Goal: Task Accomplishment & Management: Manage account settings

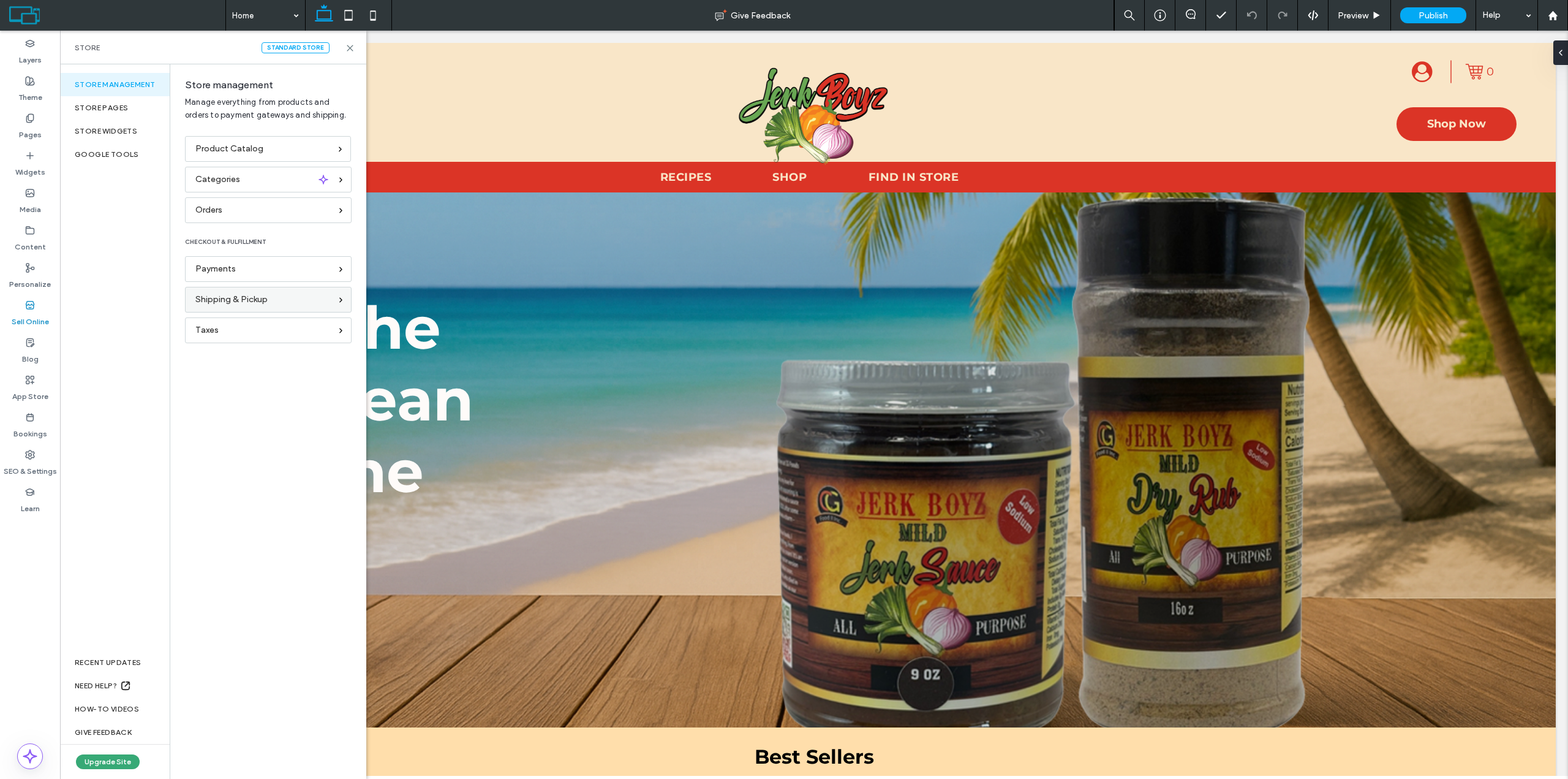
click at [253, 295] on span "Shipping & Pickup" at bounding box center [231, 300] width 72 height 14
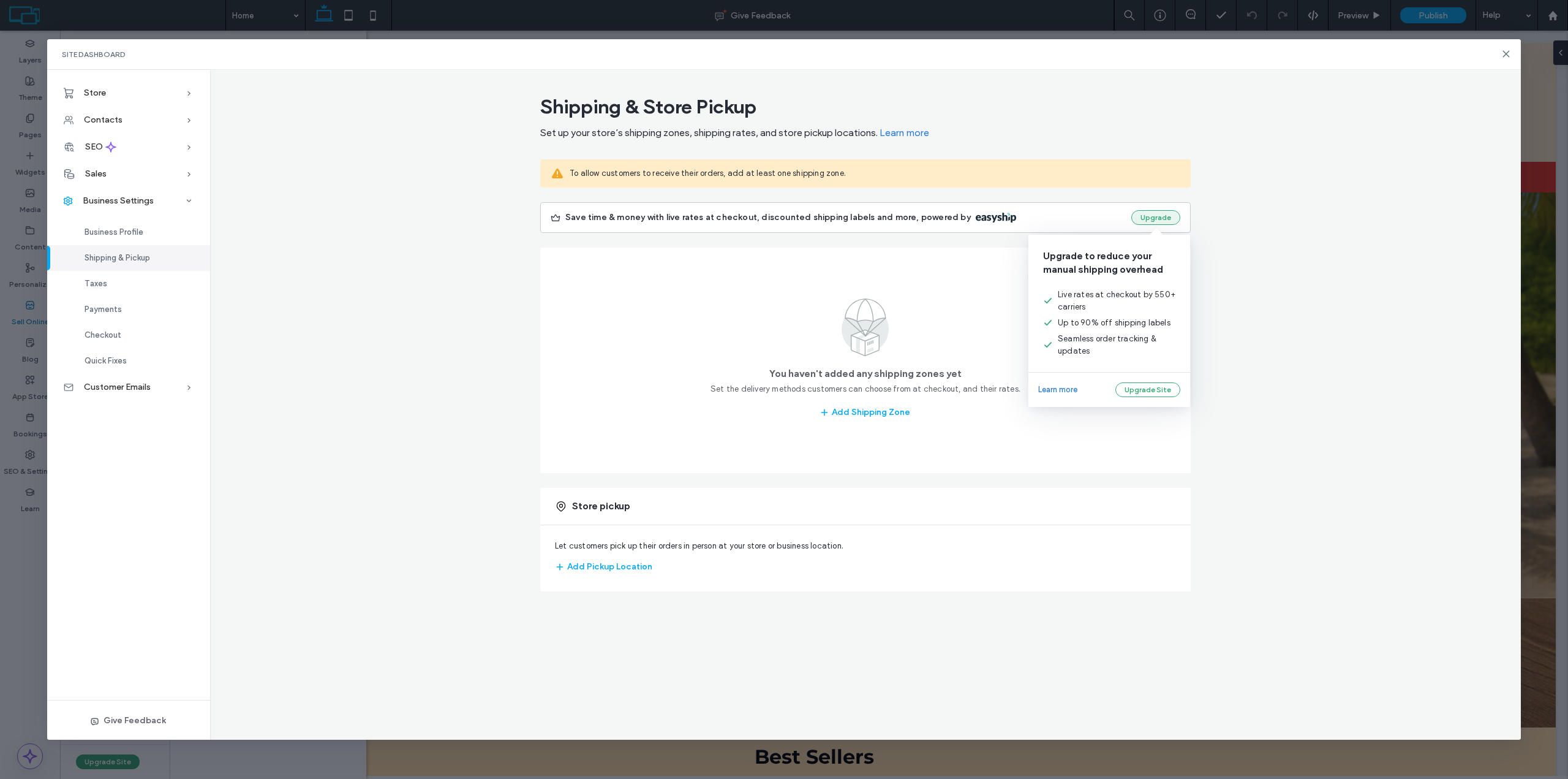
click at [1142, 224] on button "Upgrade" at bounding box center [1156, 217] width 49 height 15
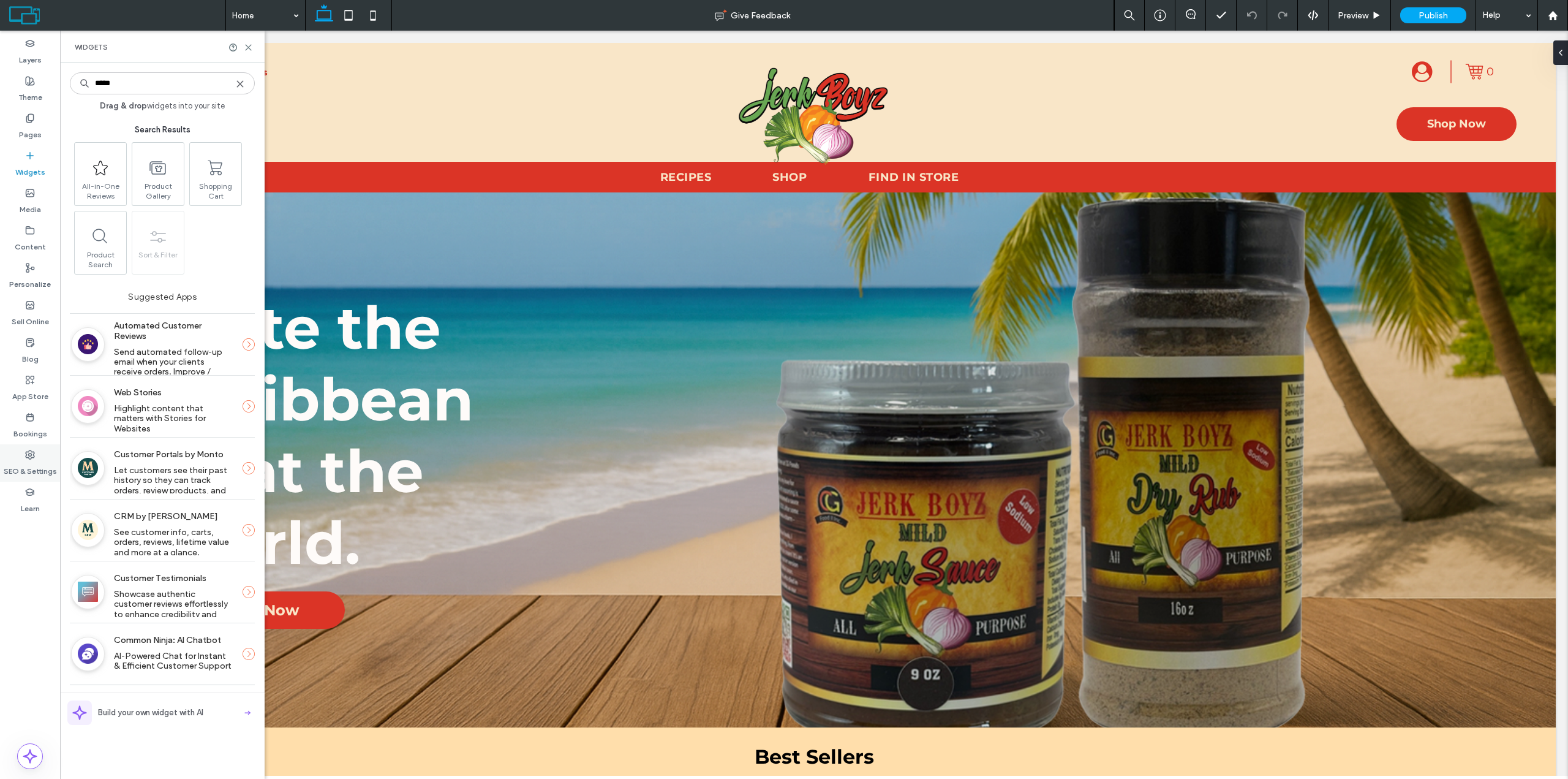
click at [35, 461] on label "SEO & Settings" at bounding box center [30, 468] width 53 height 17
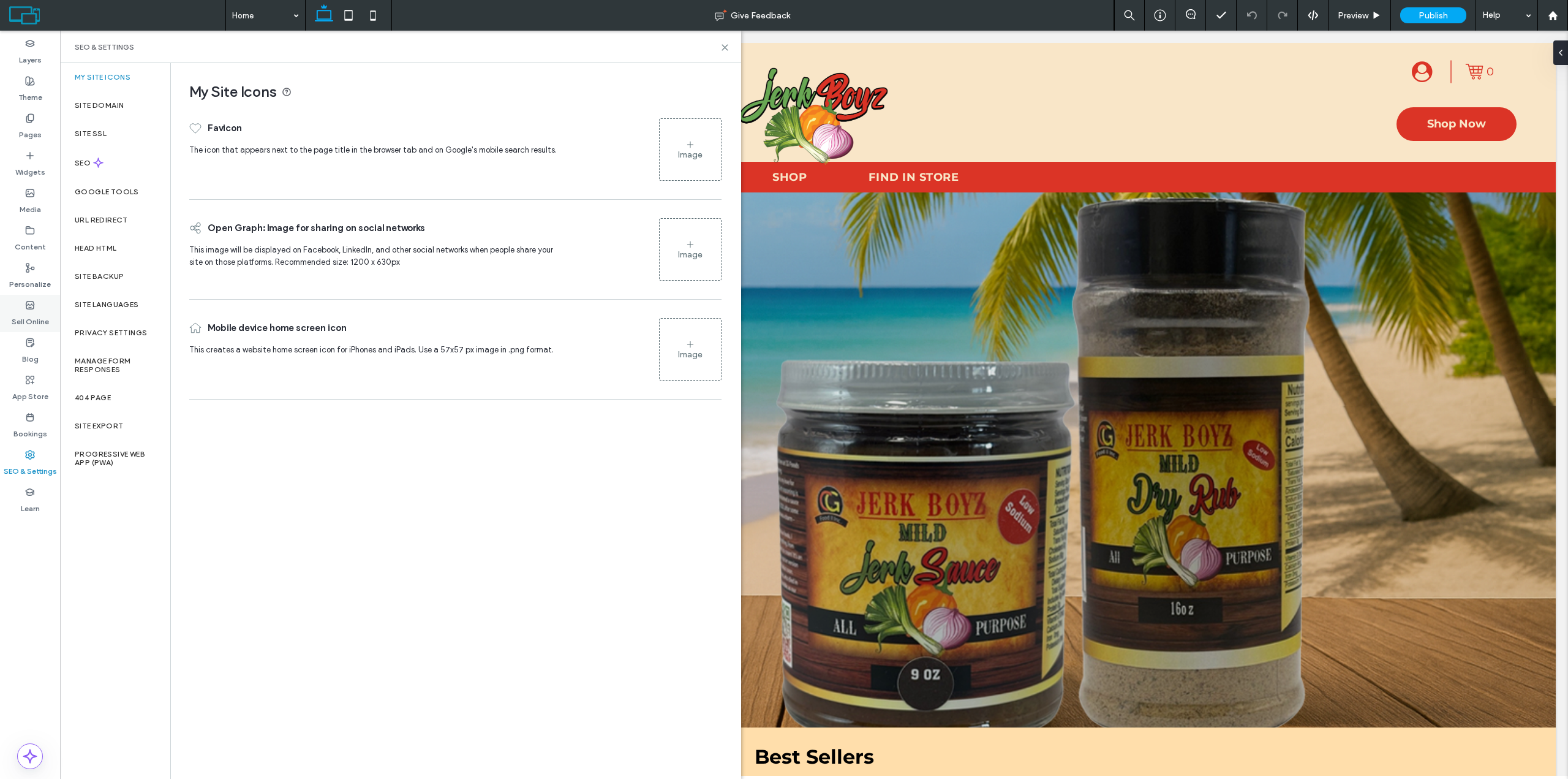
click at [34, 316] on label "Sell Online" at bounding box center [30, 318] width 38 height 17
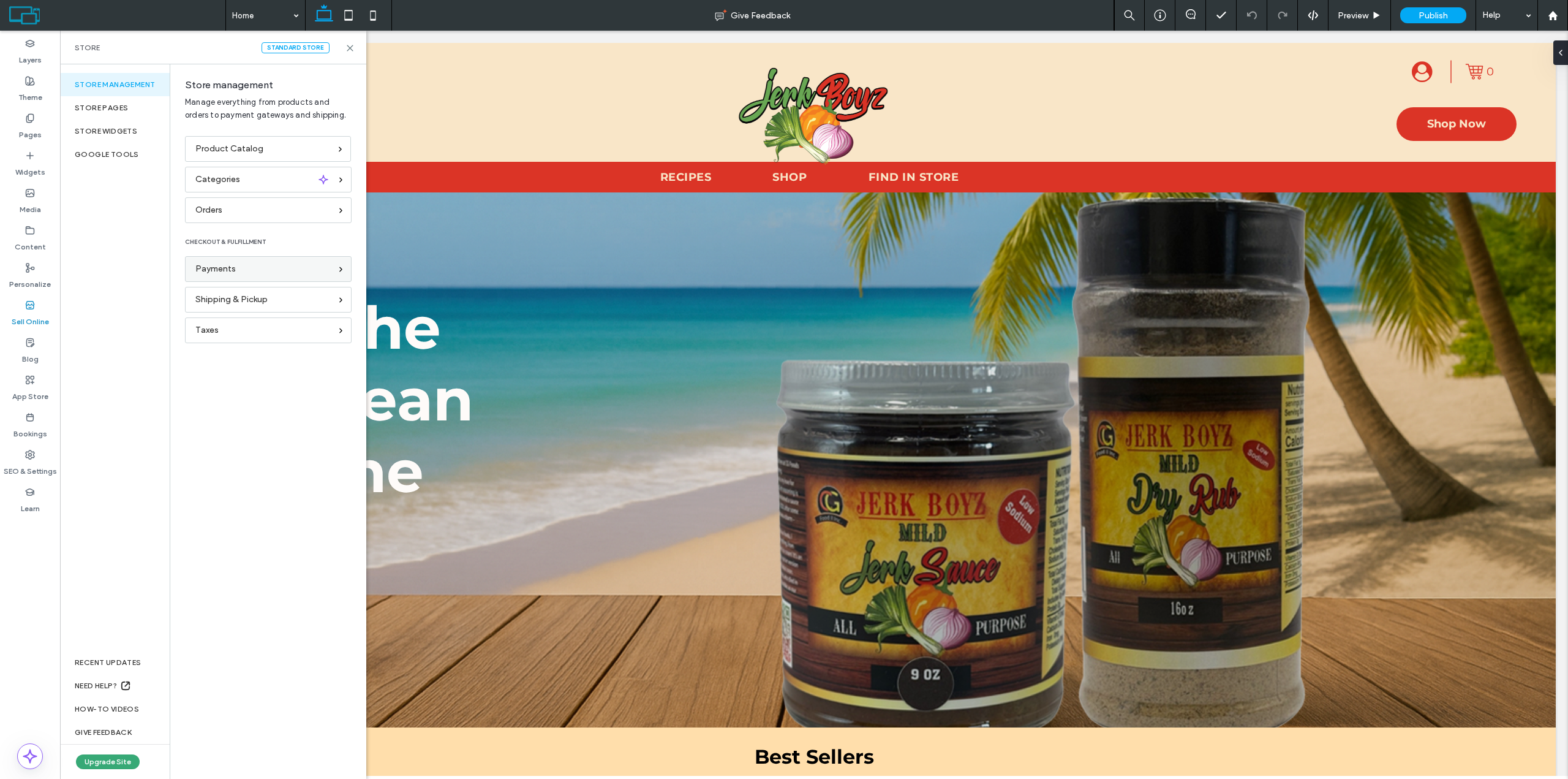
click at [256, 268] on div "Payments" at bounding box center [263, 269] width 136 height 14
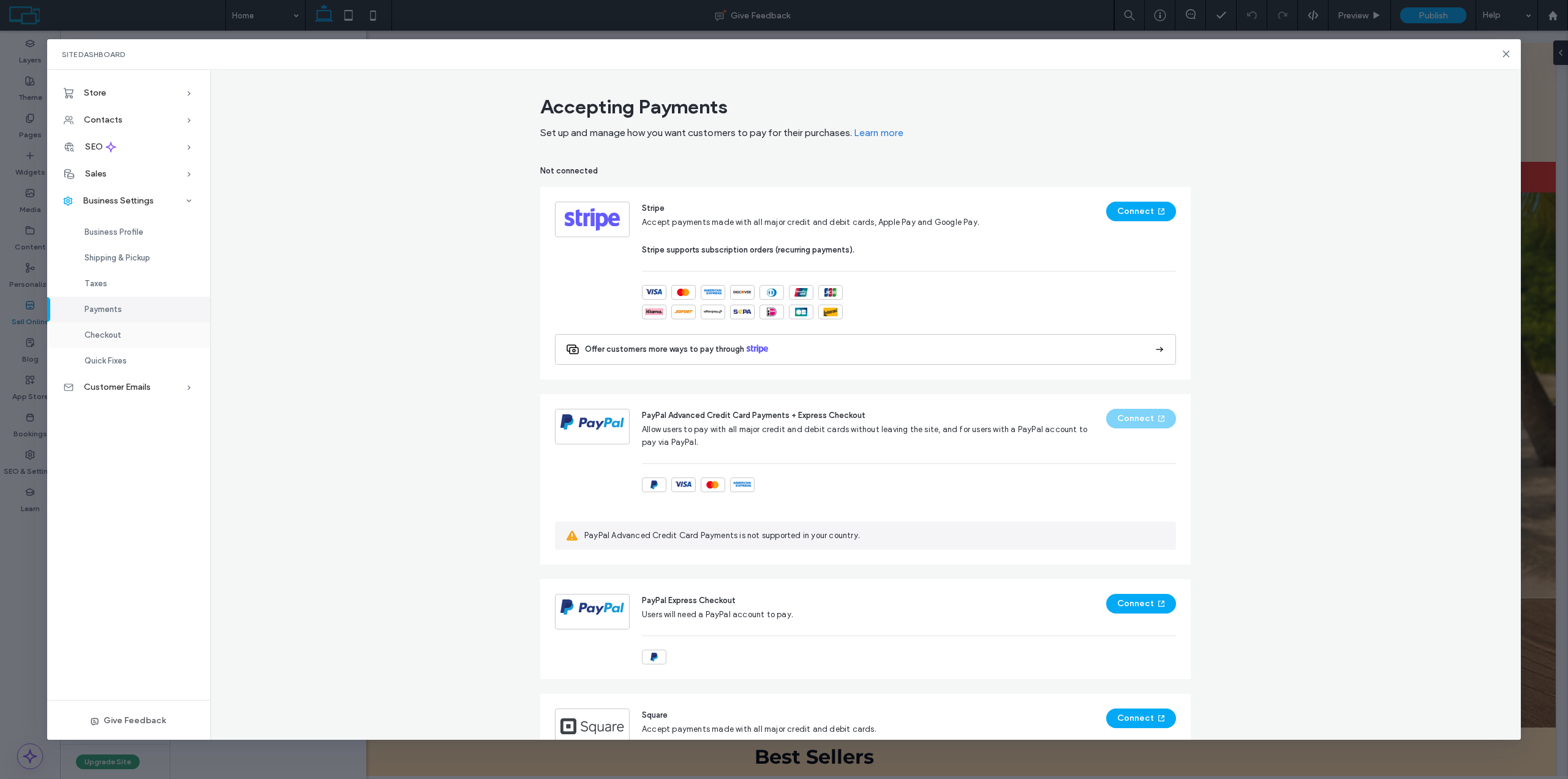
click at [114, 340] on div "Checkout" at bounding box center [129, 335] width 163 height 26
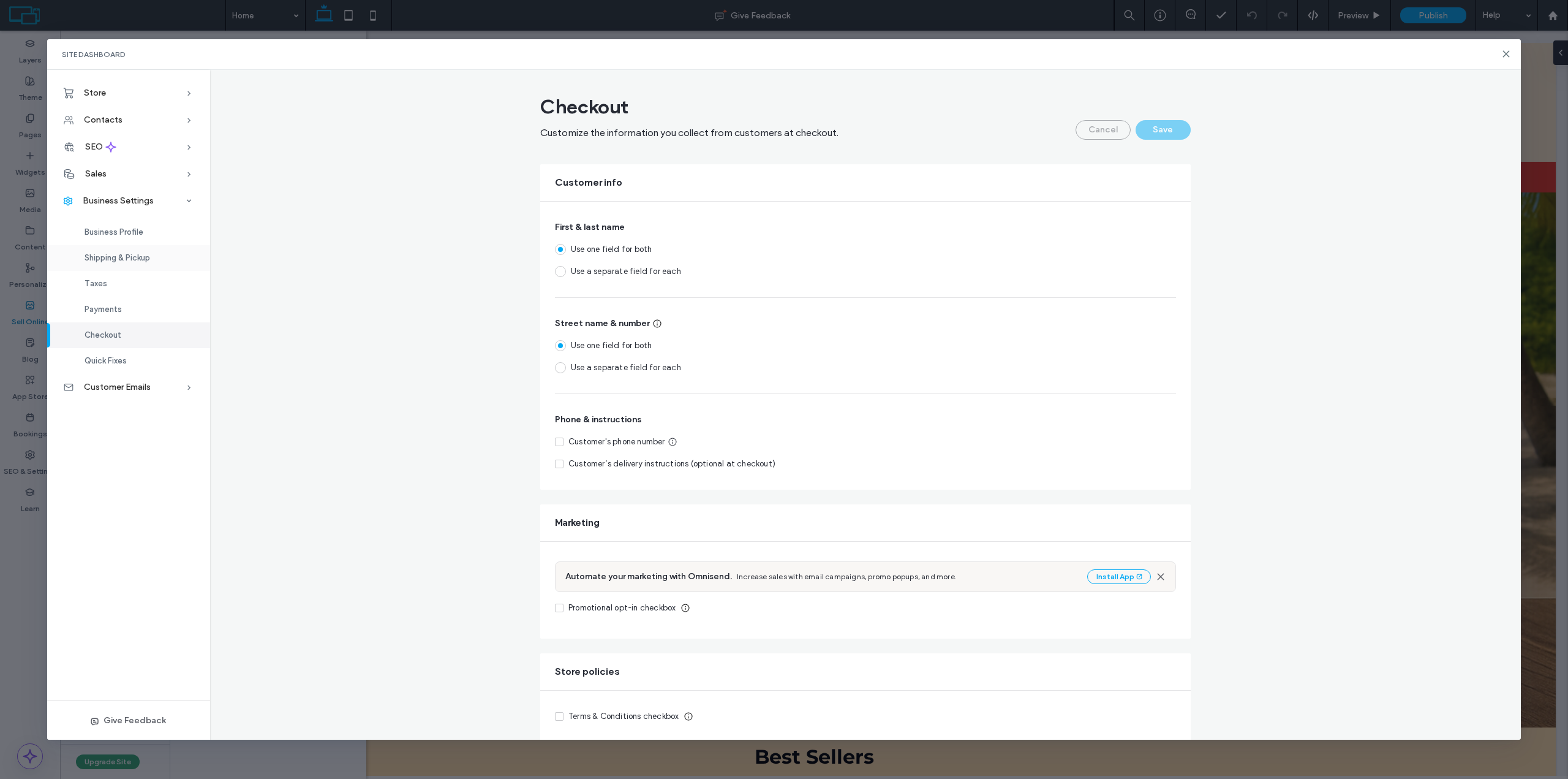
click at [134, 256] on span "Shipping & Pickup" at bounding box center [117, 258] width 66 height 9
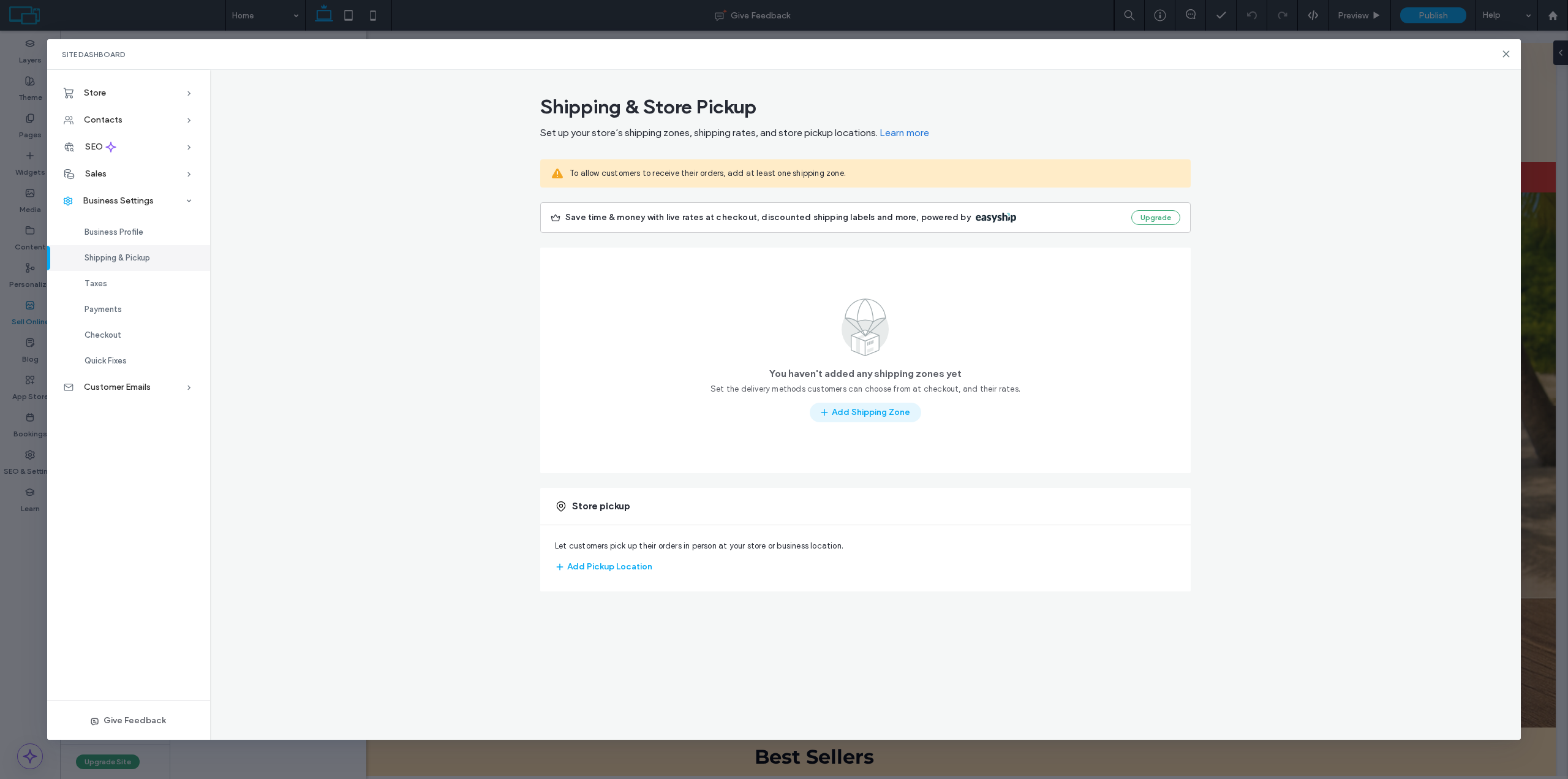
click at [855, 416] on button "Add Shipping Zone" at bounding box center [866, 411] width 112 height 19
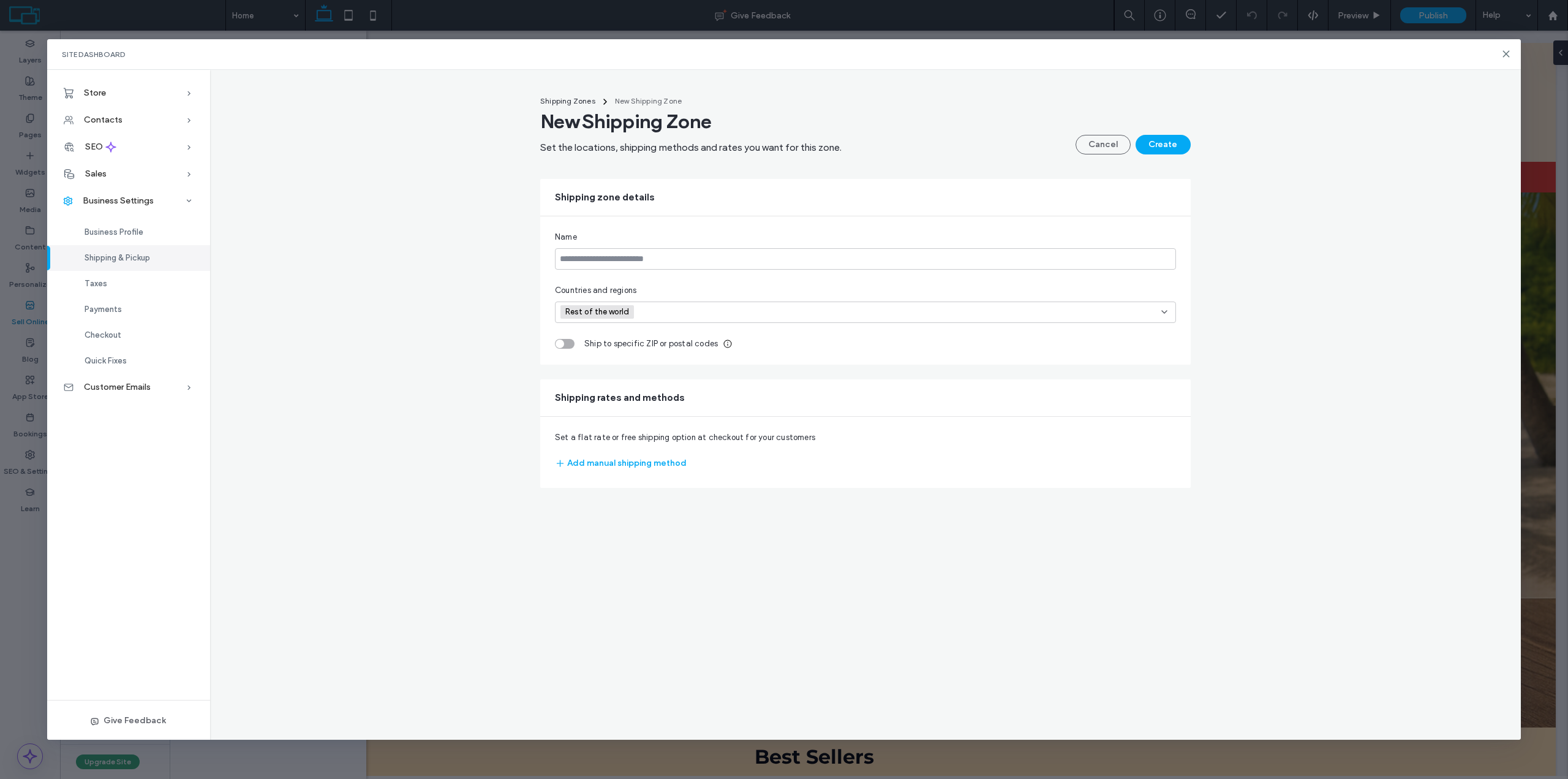
click at [630, 310] on span "Rest of the world" at bounding box center [597, 312] width 73 height 14
click at [495, 344] on div "Shipping Zones New Shipping Zone New Shipping Zone Set the locations, shipping …" at bounding box center [865, 289] width 1311 height 399
click at [556, 344] on div "toggle" at bounding box center [560, 344] width 8 height 8
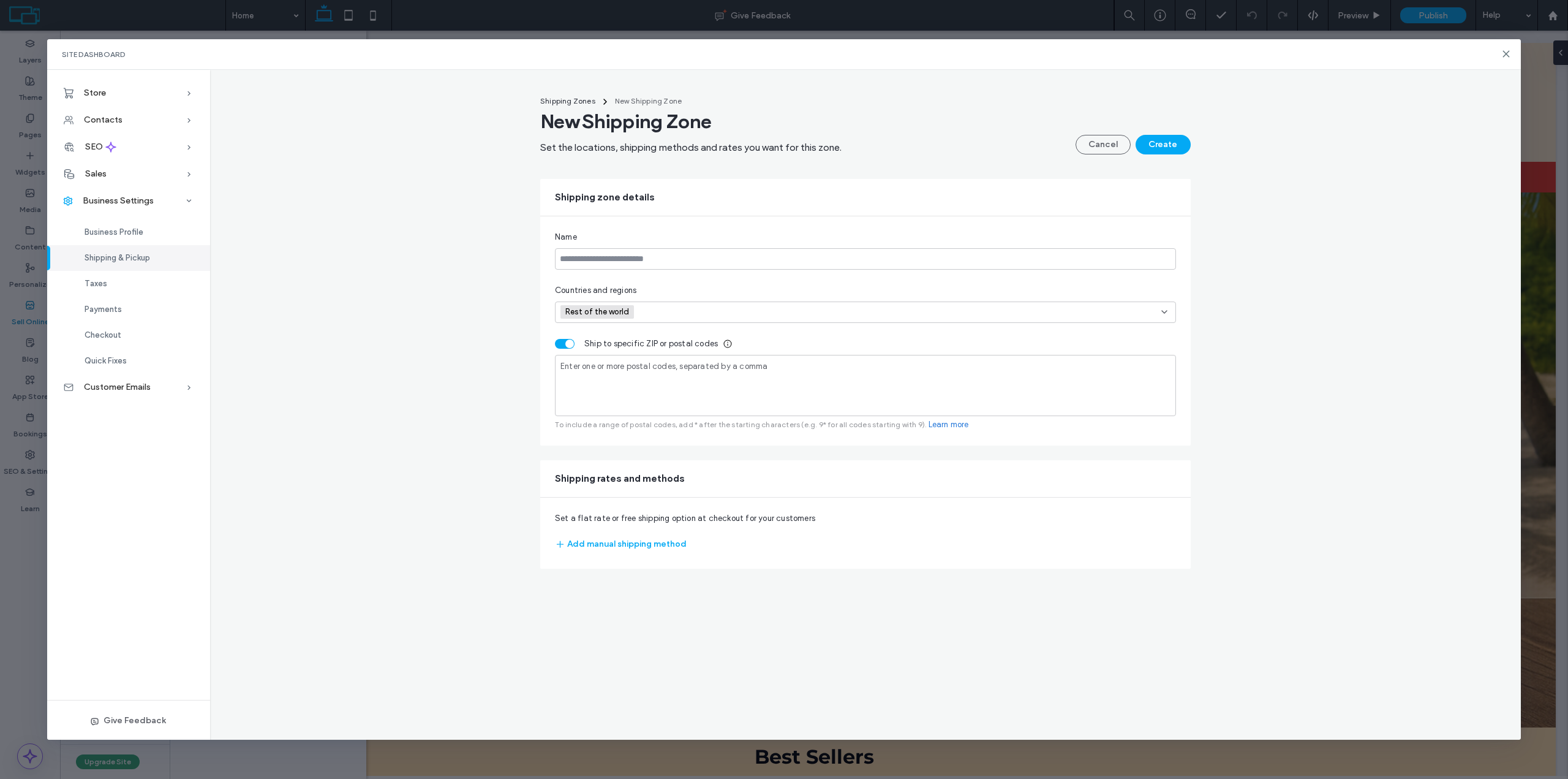
click at [561, 345] on div "toggle" at bounding box center [564, 344] width 19 height 10
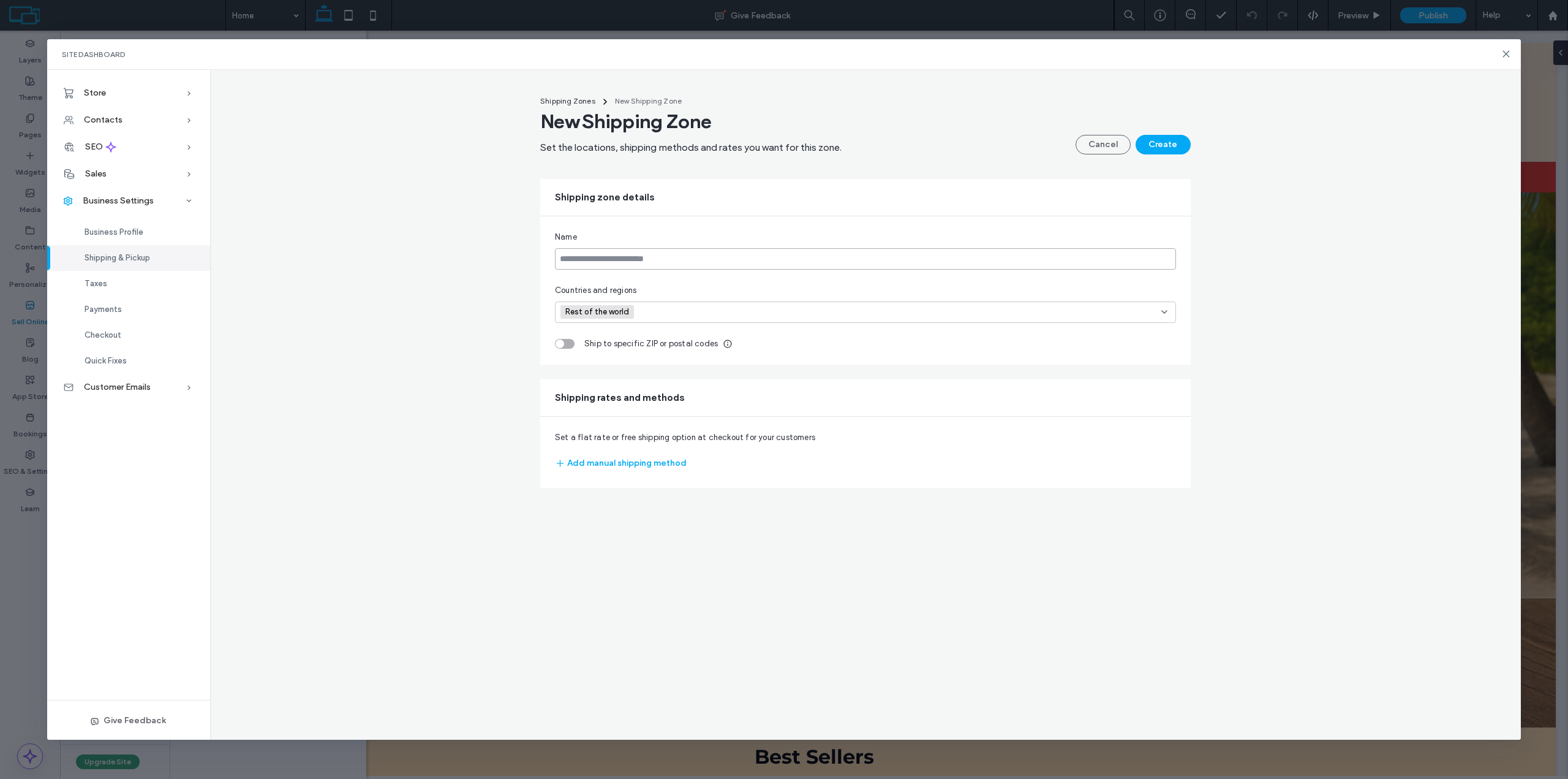
click at [576, 266] on input at bounding box center [866, 258] width 621 height 21
click at [583, 279] on div "Name Countries and regions Rest of the world Ship to specific ZIP or postal cod…" at bounding box center [866, 291] width 650 height 148
click at [591, 260] on input at bounding box center [866, 258] width 621 height 21
type input "*"
click at [605, 462] on button "Add manual shipping method" at bounding box center [621, 463] width 132 height 19
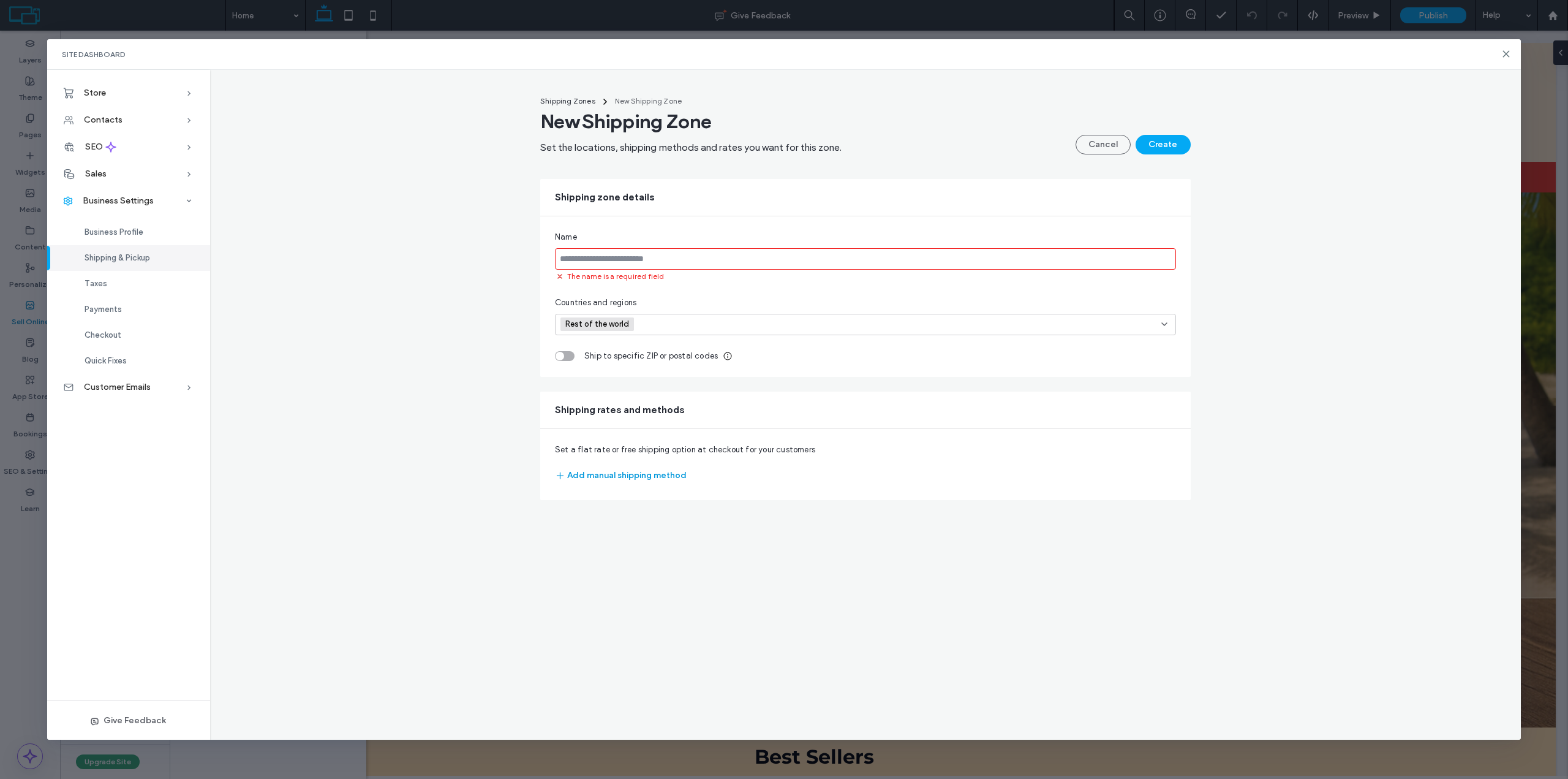
click at [623, 478] on button "Add manual shipping method" at bounding box center [621, 475] width 132 height 19
click at [625, 475] on button "Add manual shipping method" at bounding box center [621, 475] width 132 height 19
click at [614, 257] on input at bounding box center [866, 258] width 621 height 21
type input "**********"
click at [614, 310] on span "Rest of the world" at bounding box center [598, 312] width 66 height 10
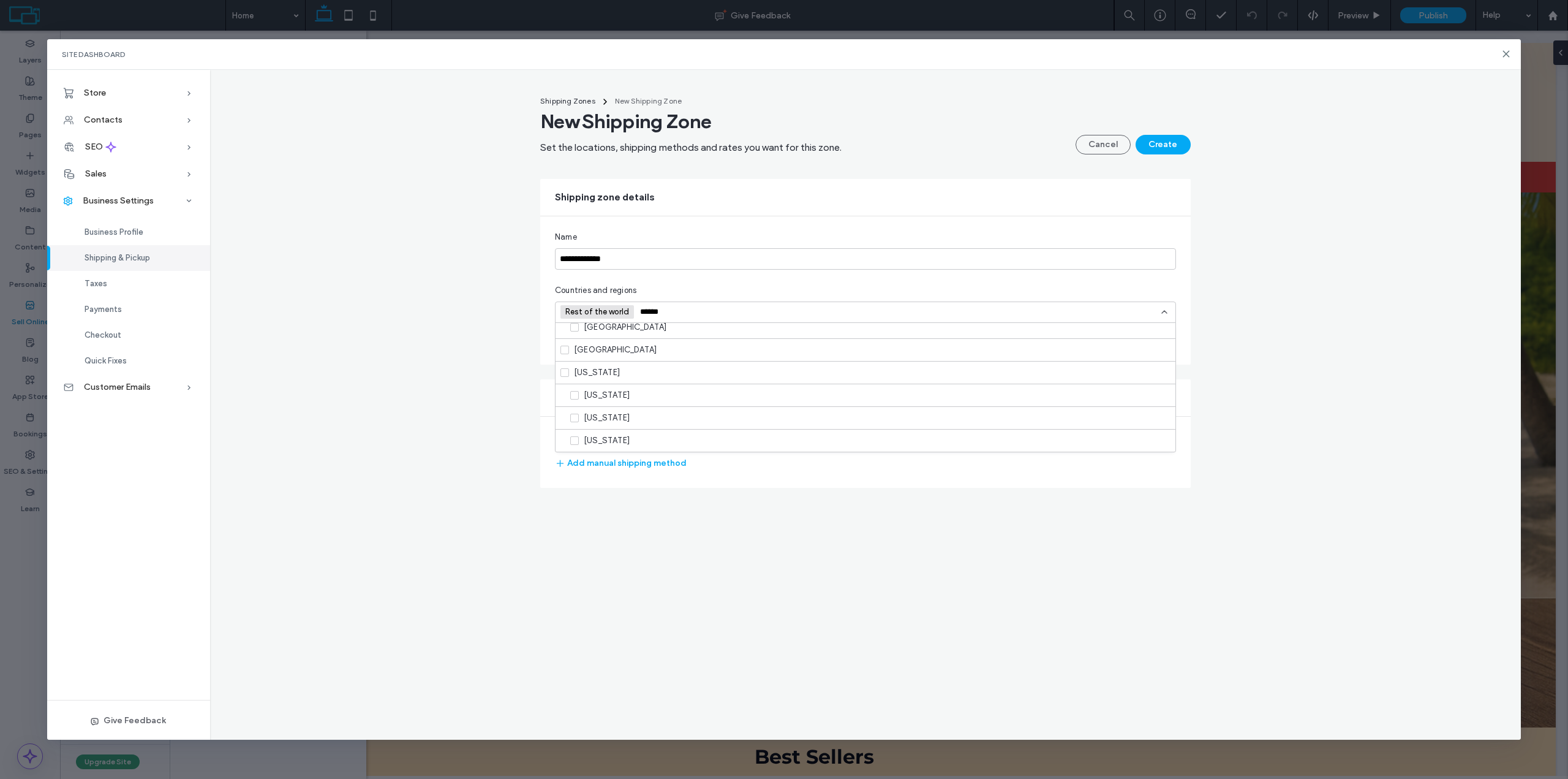
scroll to position [0, 0]
drag, startPoint x: 667, startPoint y: 304, endPoint x: 636, endPoint y: 312, distance: 32.0
click at [636, 312] on div "Rest of the world *******" at bounding box center [861, 312] width 601 height 18
type input "******"
click at [564, 400] on span at bounding box center [564, 401] width 8 height 8
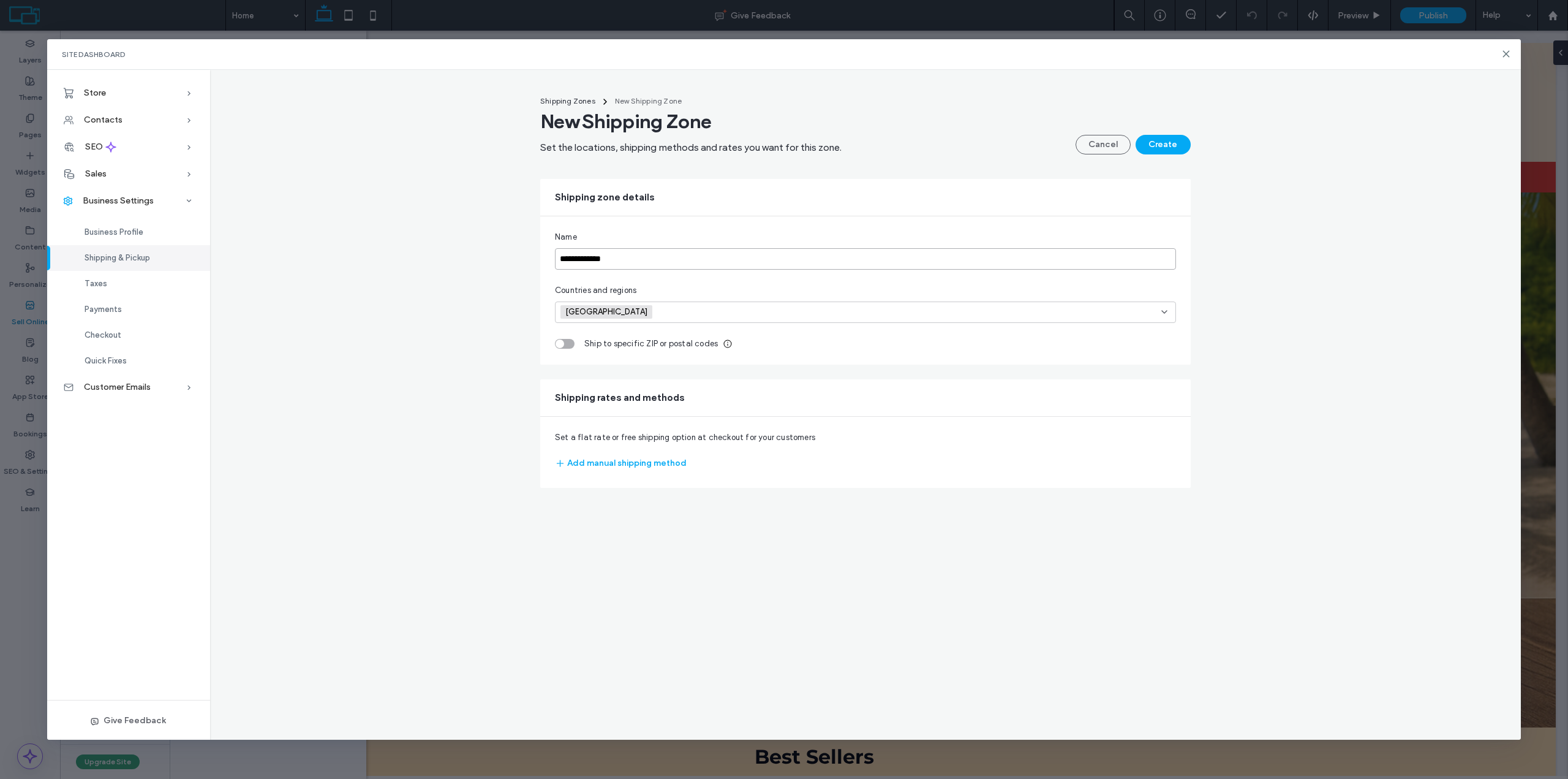
drag, startPoint x: 622, startPoint y: 260, endPoint x: 549, endPoint y: 260, distance: 73.0
click at [549, 260] on div "**********" at bounding box center [866, 291] width 650 height 148
type input "**********"
click at [605, 464] on button "Add manual shipping method" at bounding box center [621, 463] width 132 height 19
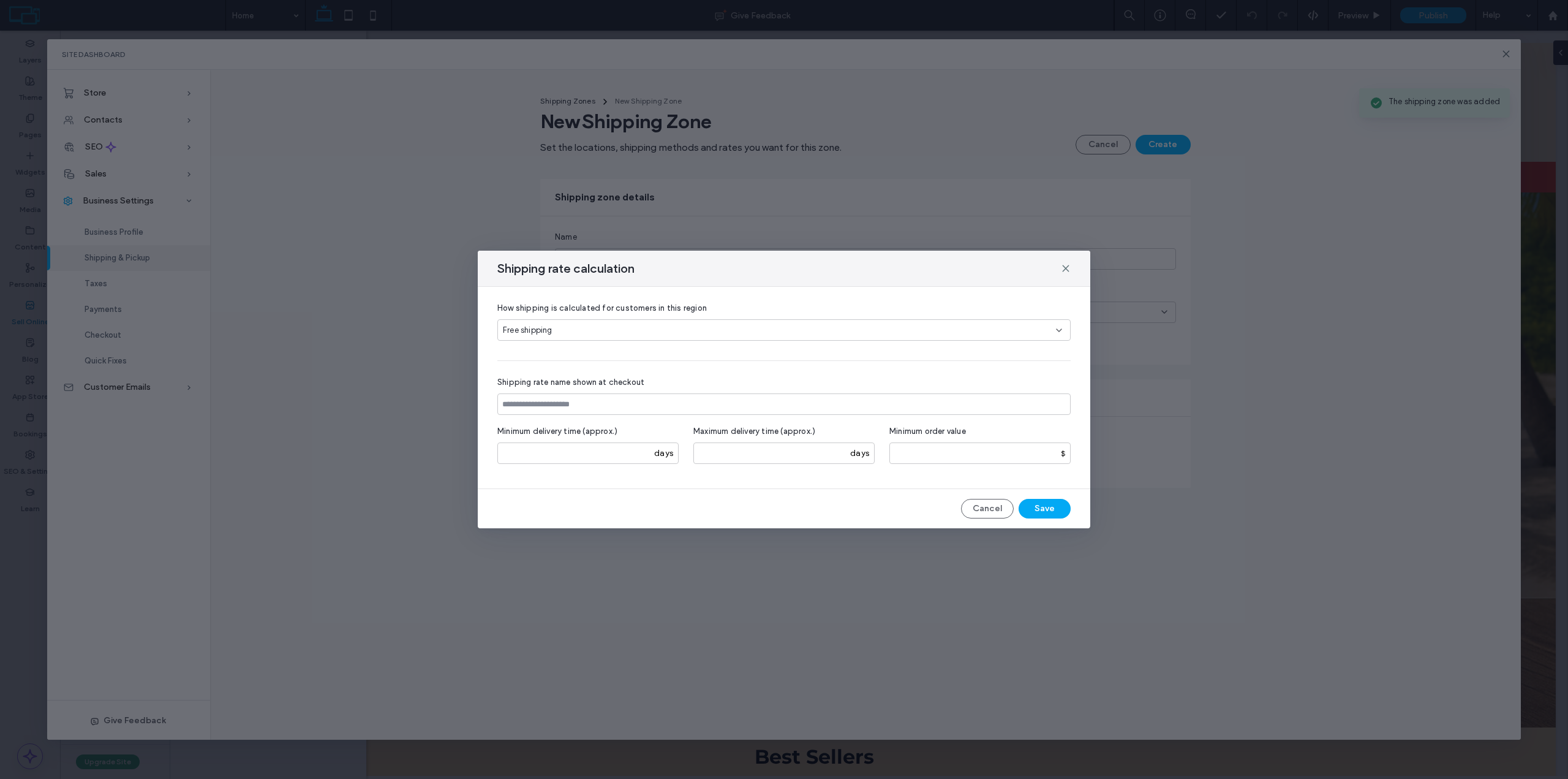
click at [560, 331] on div "Free shipping" at bounding box center [779, 330] width 553 height 12
click at [545, 375] on div "Flat Rate" at bounding box center [784, 372] width 572 height 21
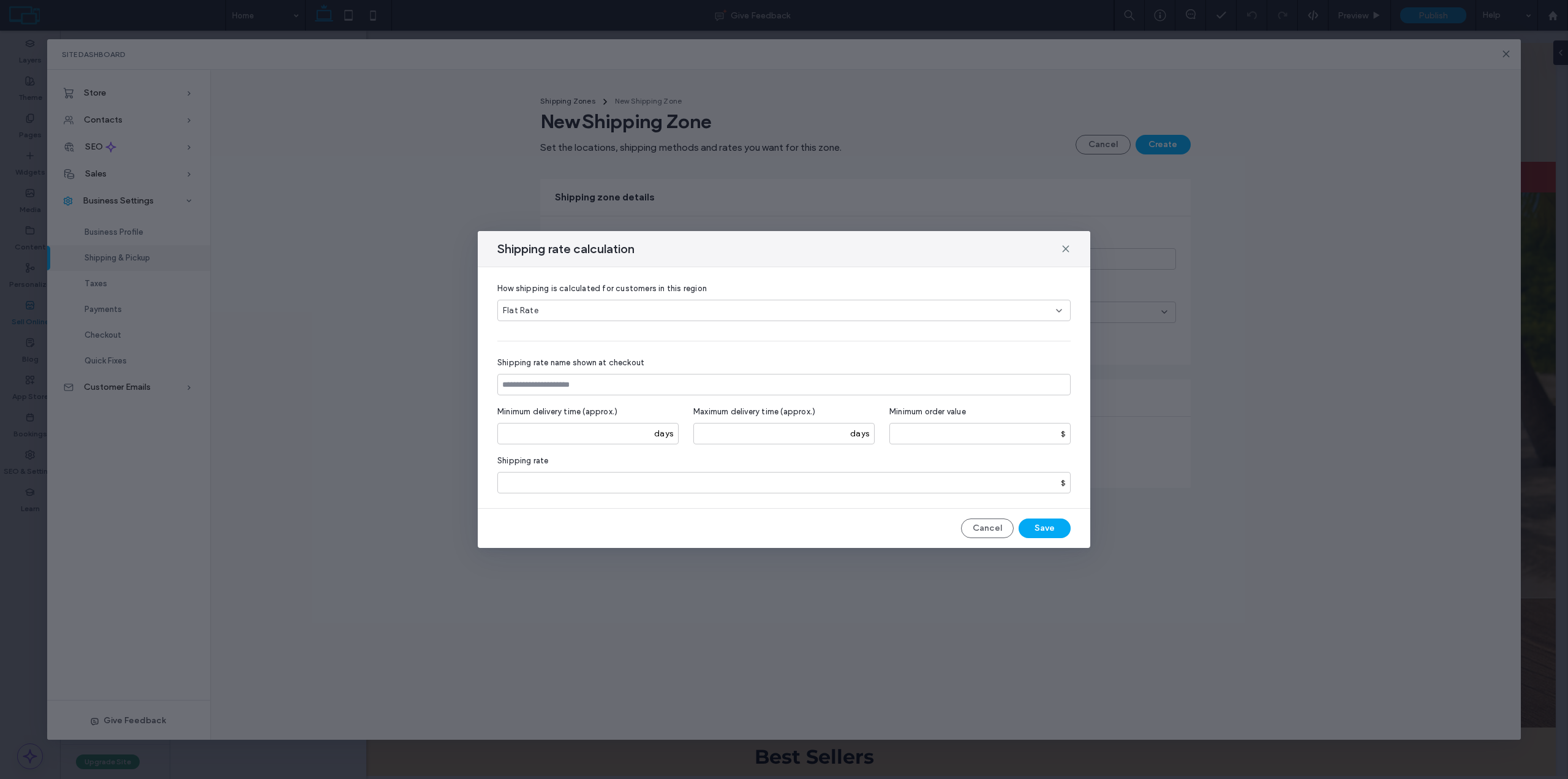
click at [537, 313] on div "Flat Rate" at bounding box center [779, 310] width 553 height 12
click at [531, 372] on span "Rate by Weight" at bounding box center [532, 375] width 59 height 12
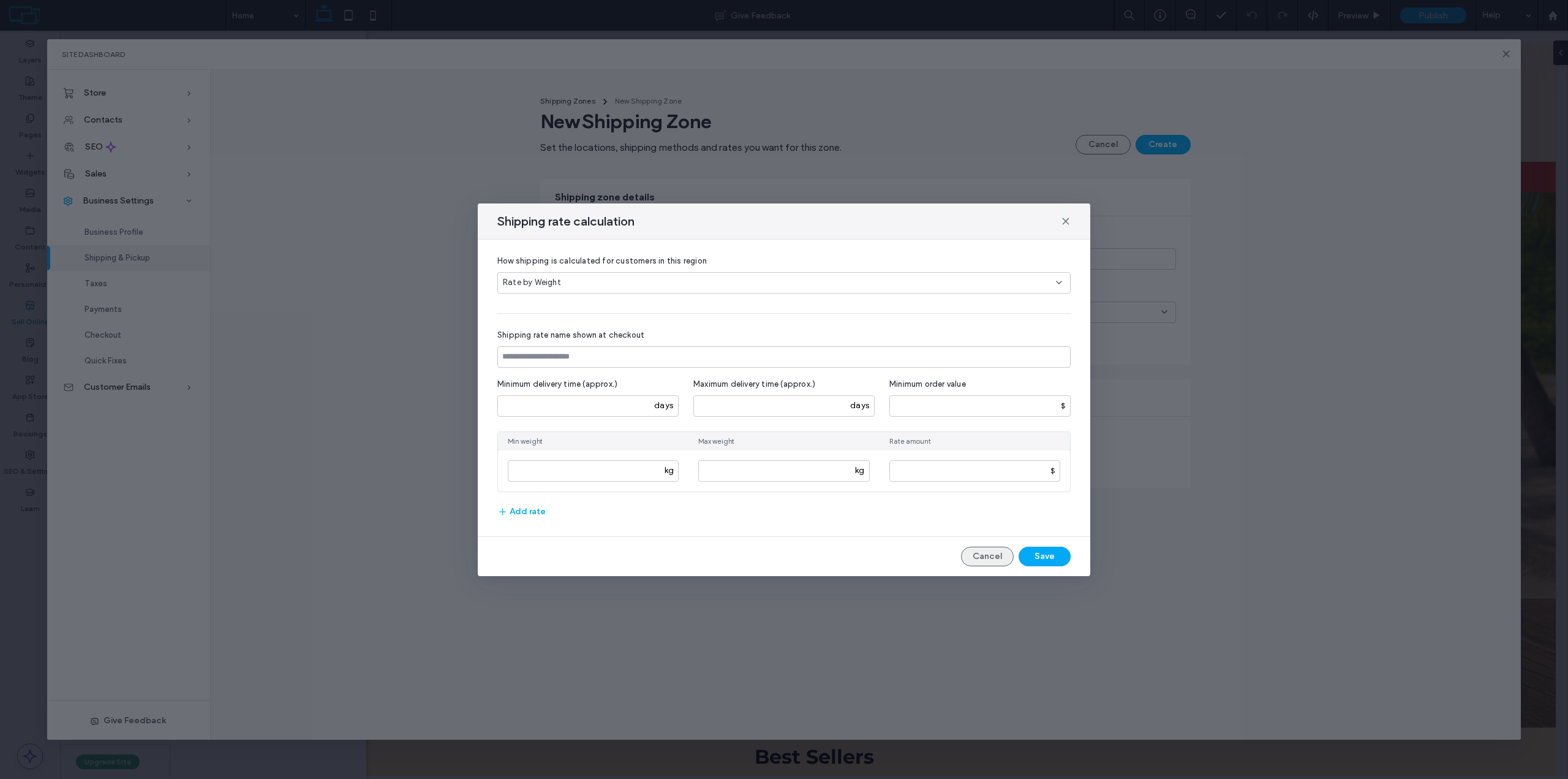
click at [976, 553] on button "Cancel" at bounding box center [987, 556] width 53 height 19
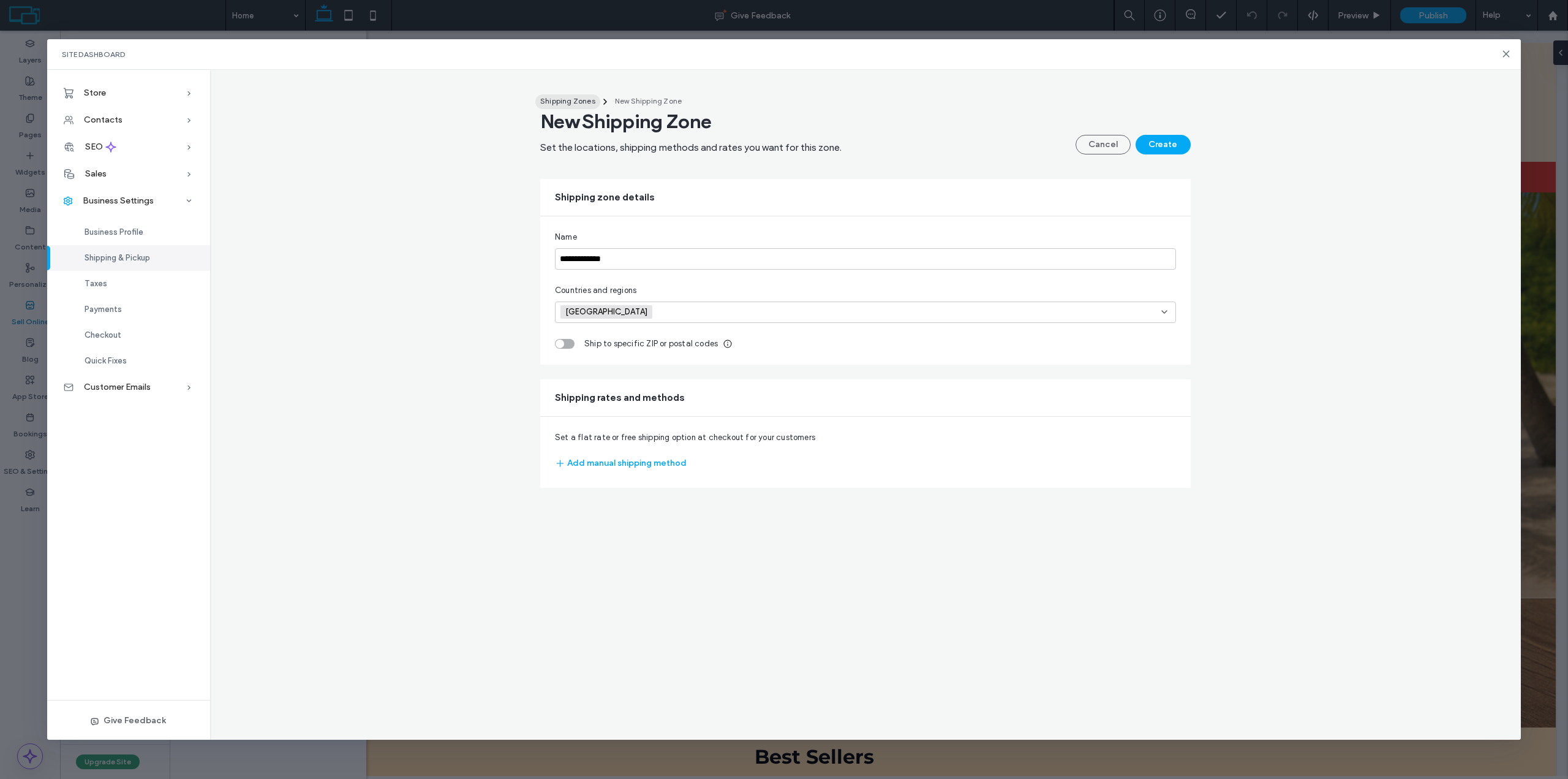
click at [579, 97] on span "Shipping Zones" at bounding box center [568, 101] width 55 height 9
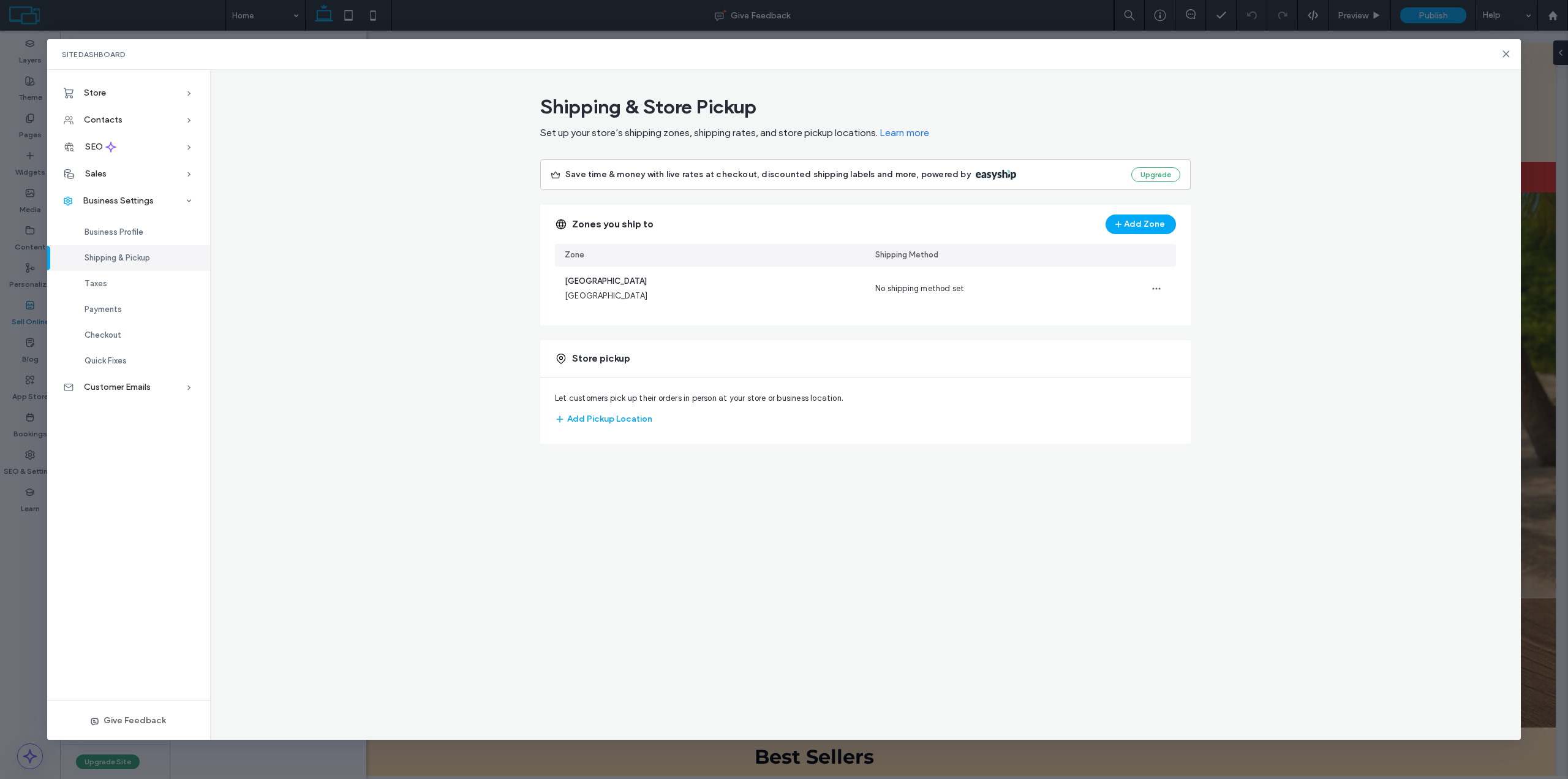
click at [903, 130] on span "Learn more" at bounding box center [905, 132] width 49 height 12
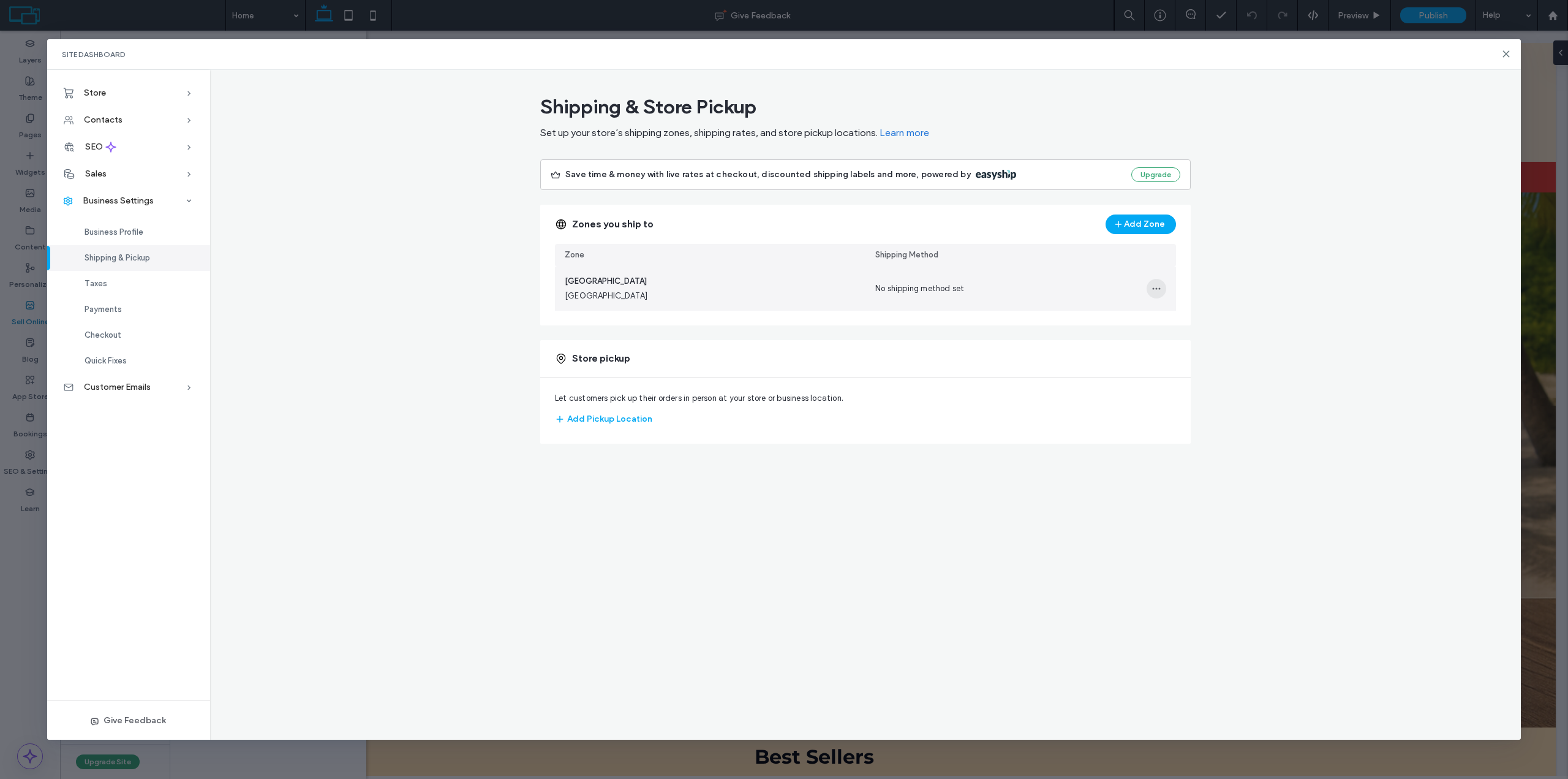
click at [1153, 290] on icon "button" at bounding box center [1156, 289] width 10 height 10
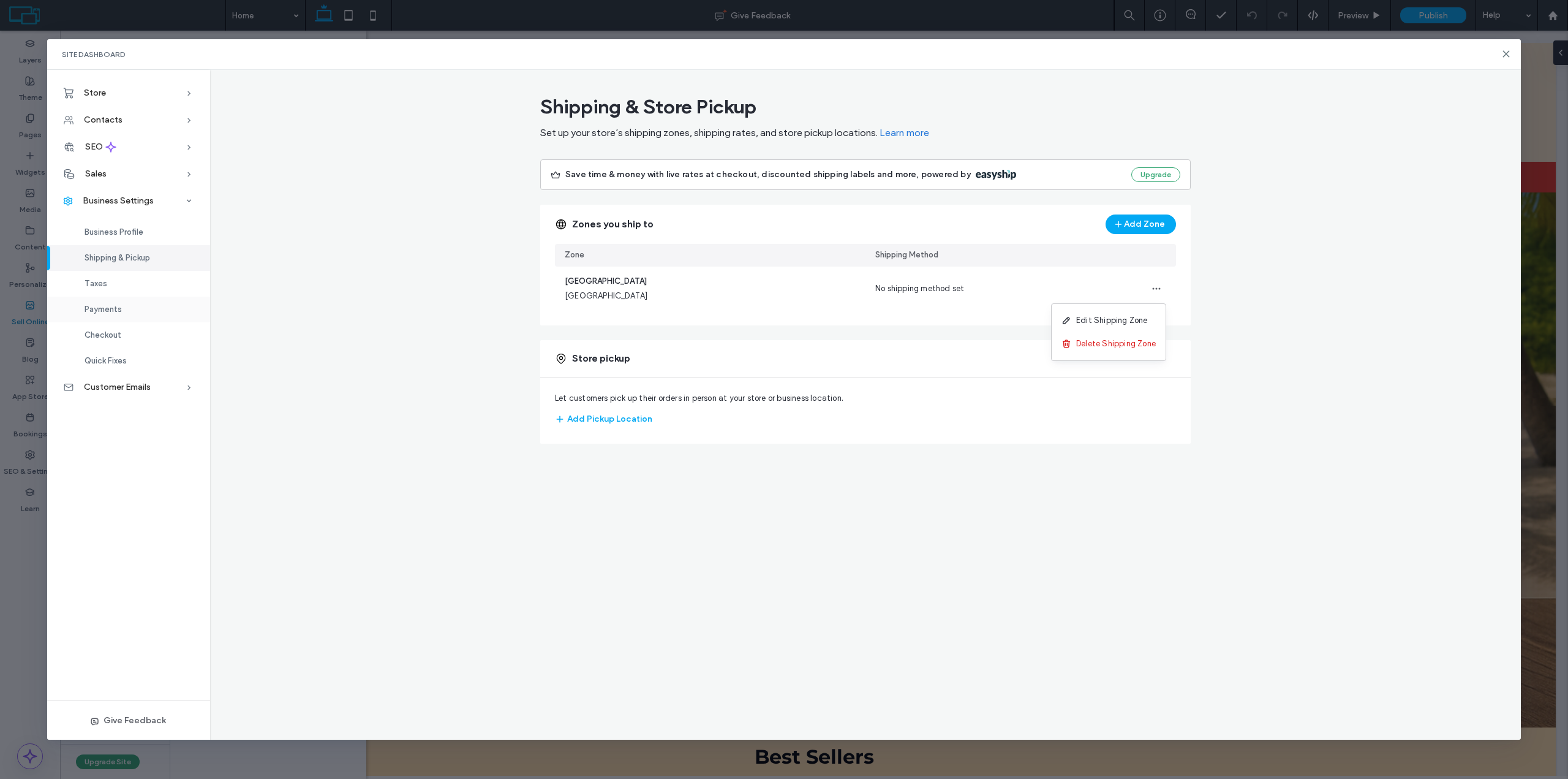
click at [110, 317] on div "Payments" at bounding box center [129, 310] width 163 height 26
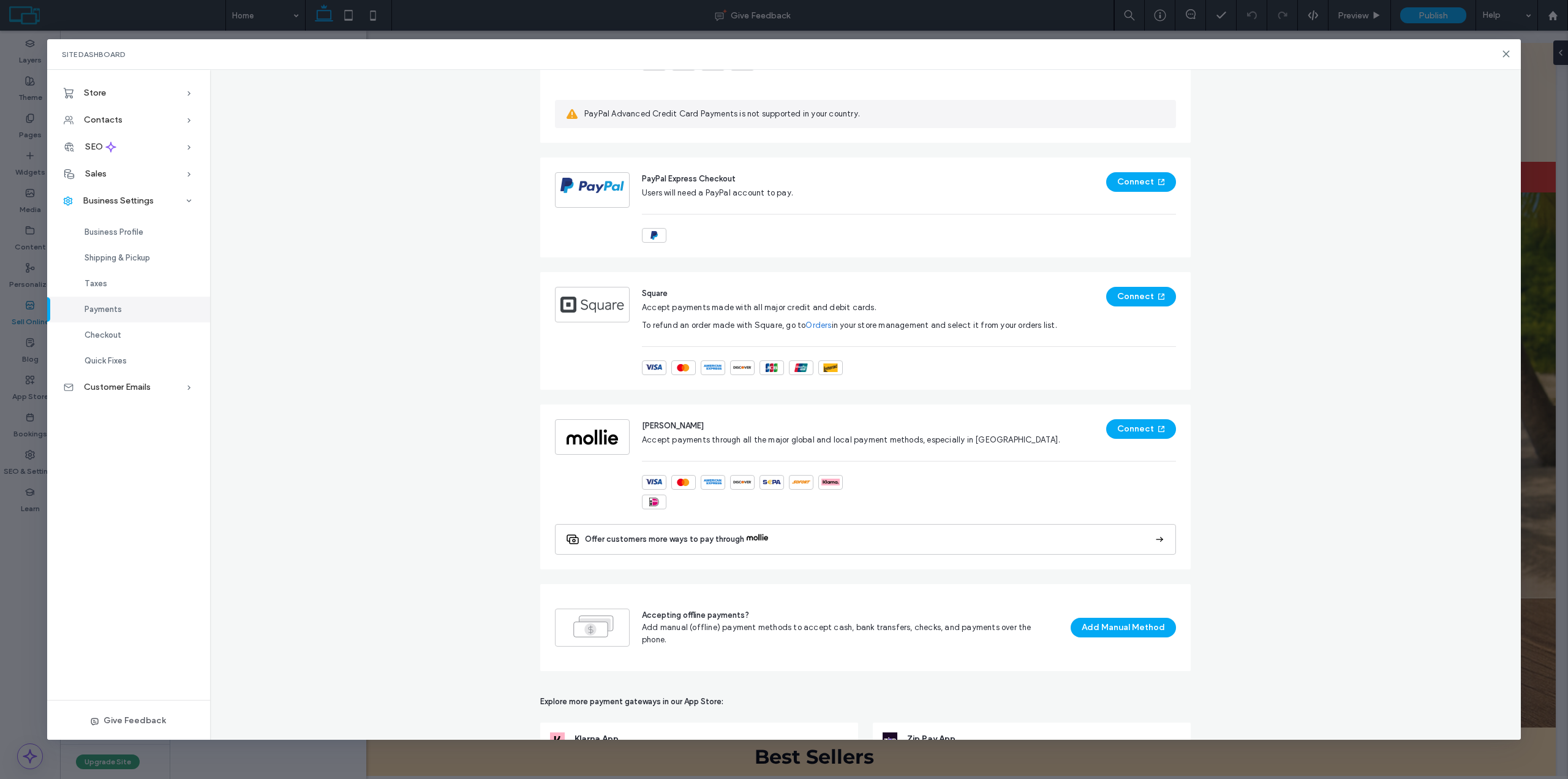
scroll to position [429, 0]
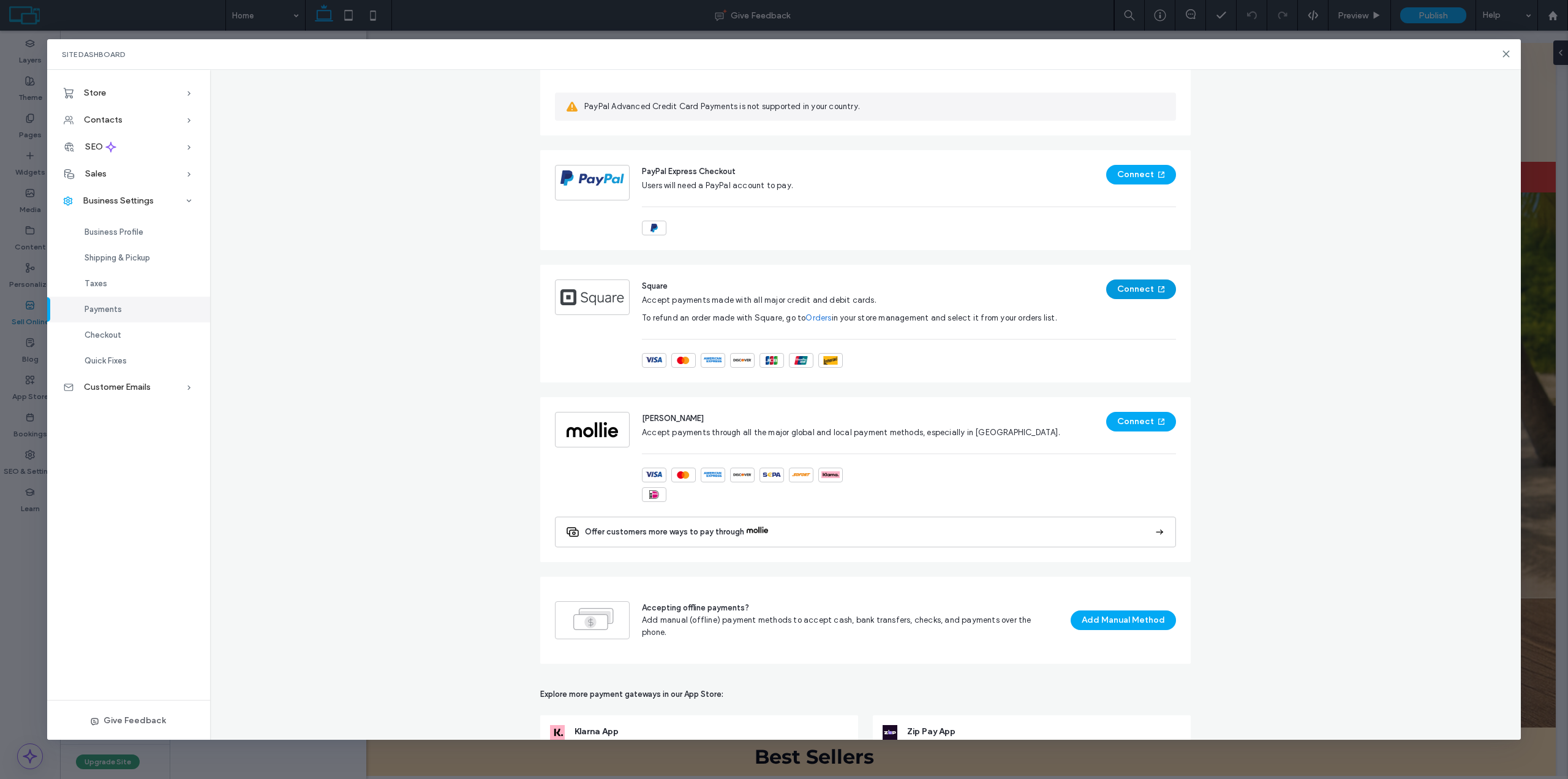
click at [1127, 286] on button "Connect" at bounding box center [1141, 289] width 70 height 19
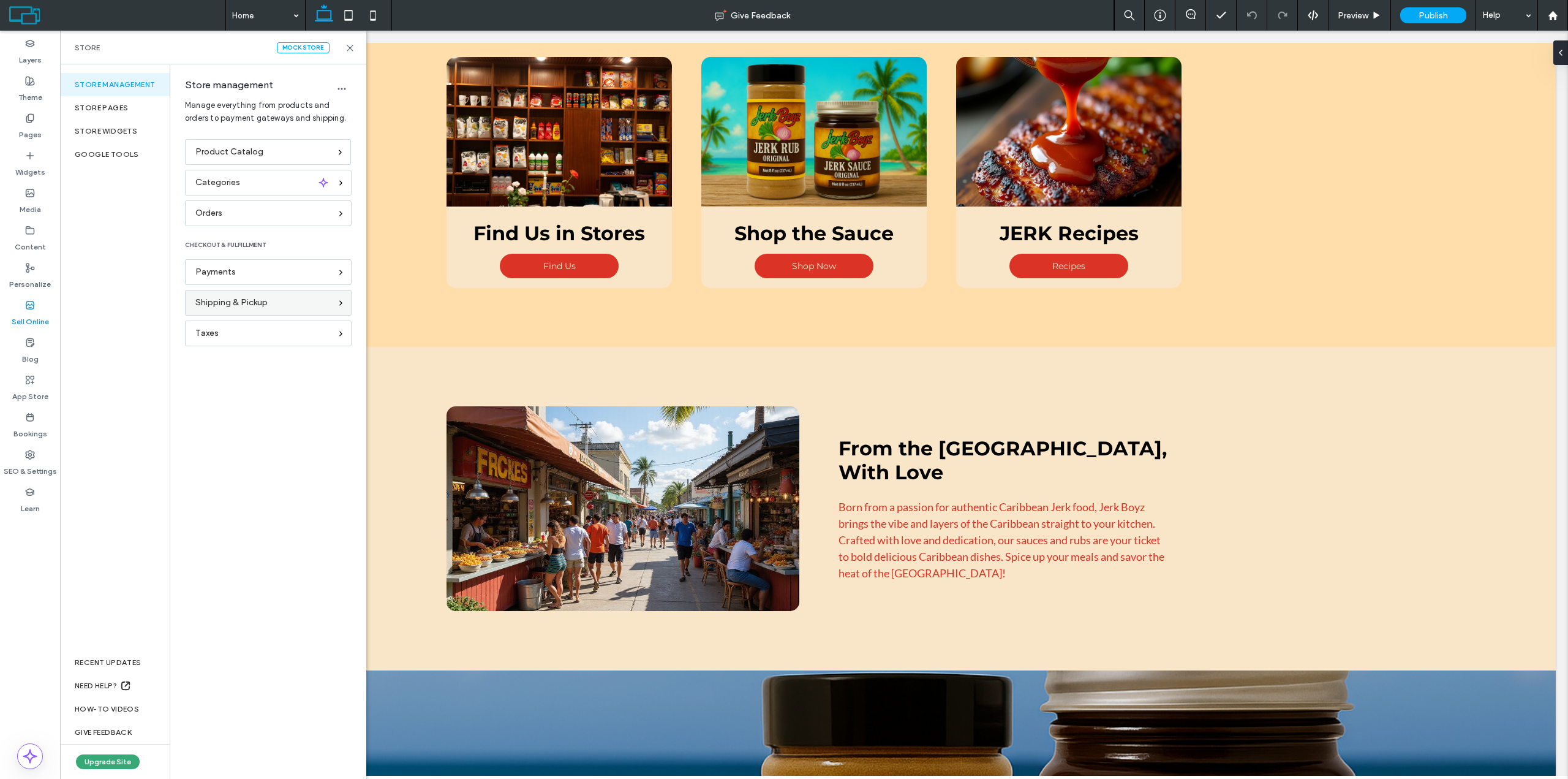
click at [221, 310] on div "Shipping & Pickup" at bounding box center [268, 302] width 167 height 26
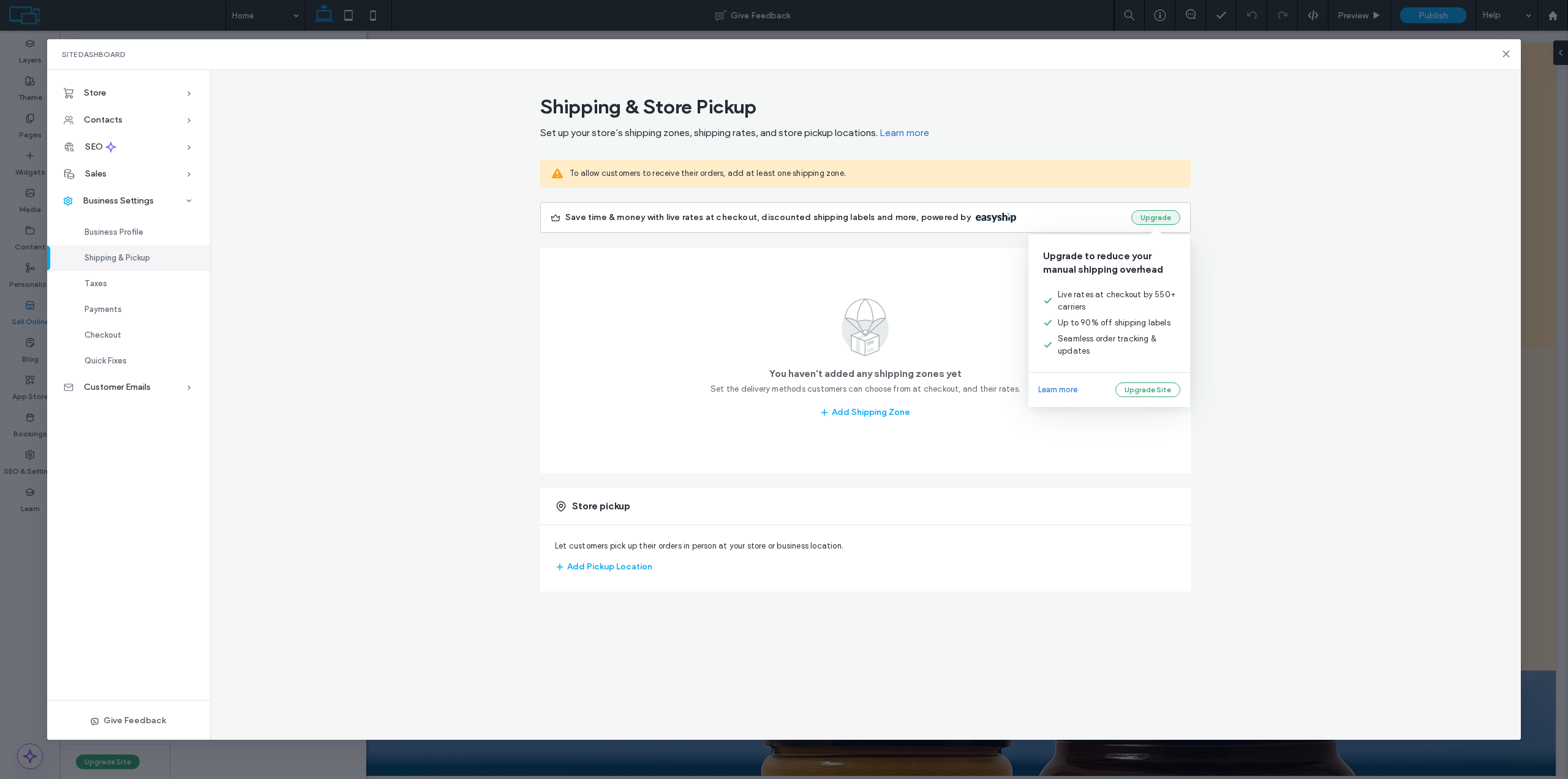
click at [1158, 217] on button "Upgrade" at bounding box center [1156, 217] width 49 height 15
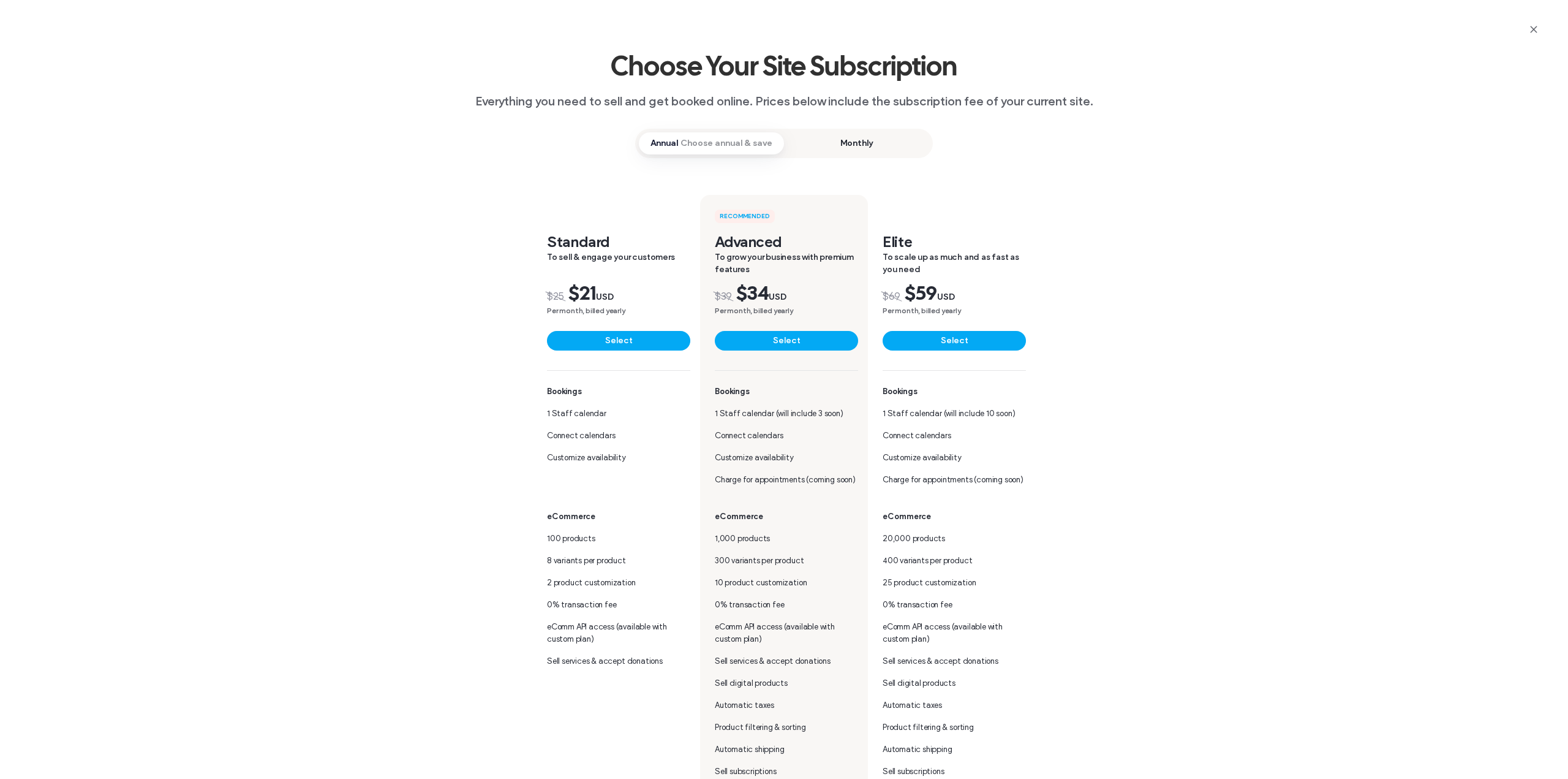
click at [850, 146] on span "Monthly" at bounding box center [856, 143] width 146 height 22
click at [737, 137] on span "Choose annual & save" at bounding box center [726, 143] width 92 height 12
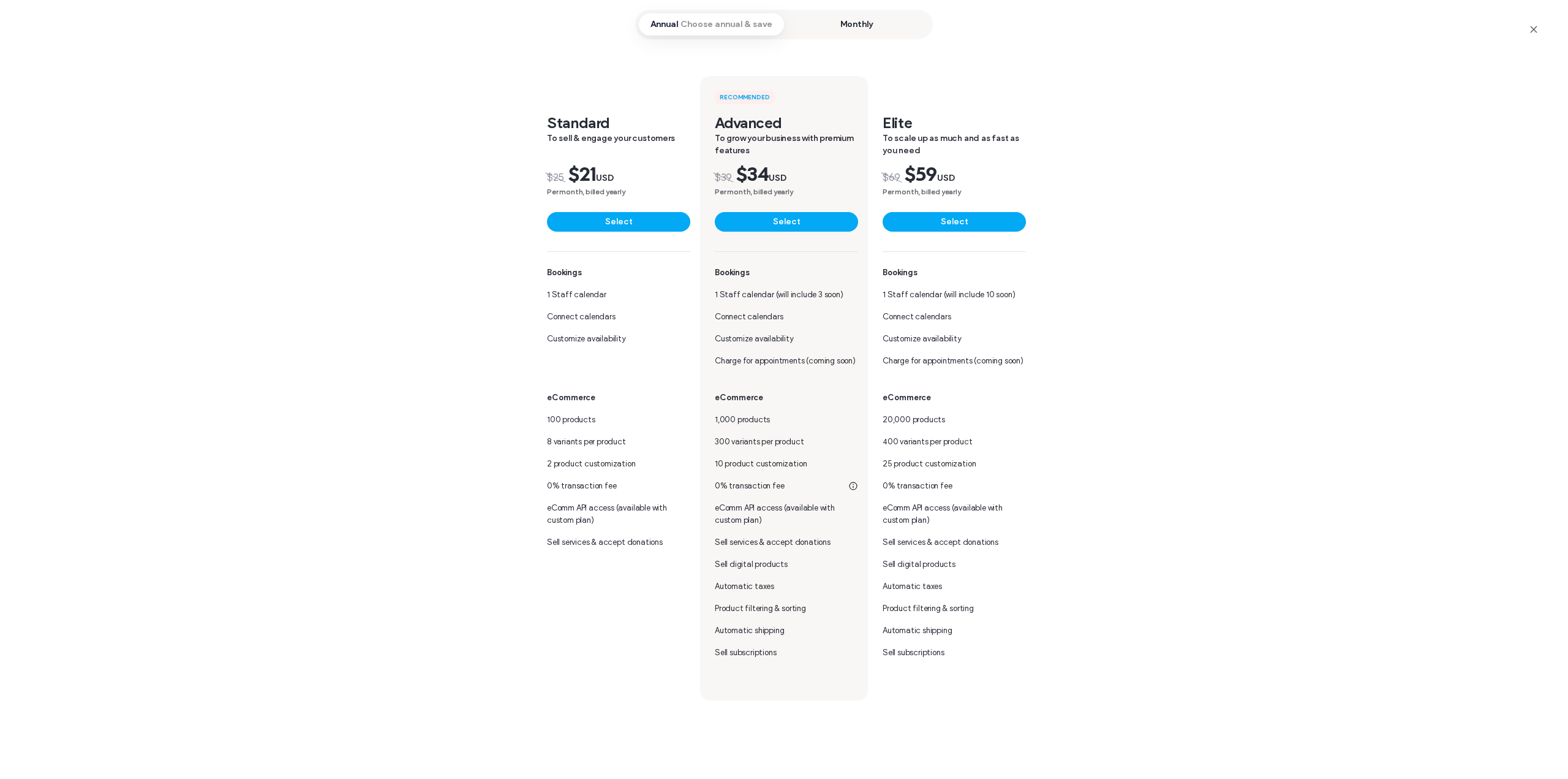
scroll to position [123, 0]
click at [847, 17] on span "Monthly" at bounding box center [856, 21] width 146 height 22
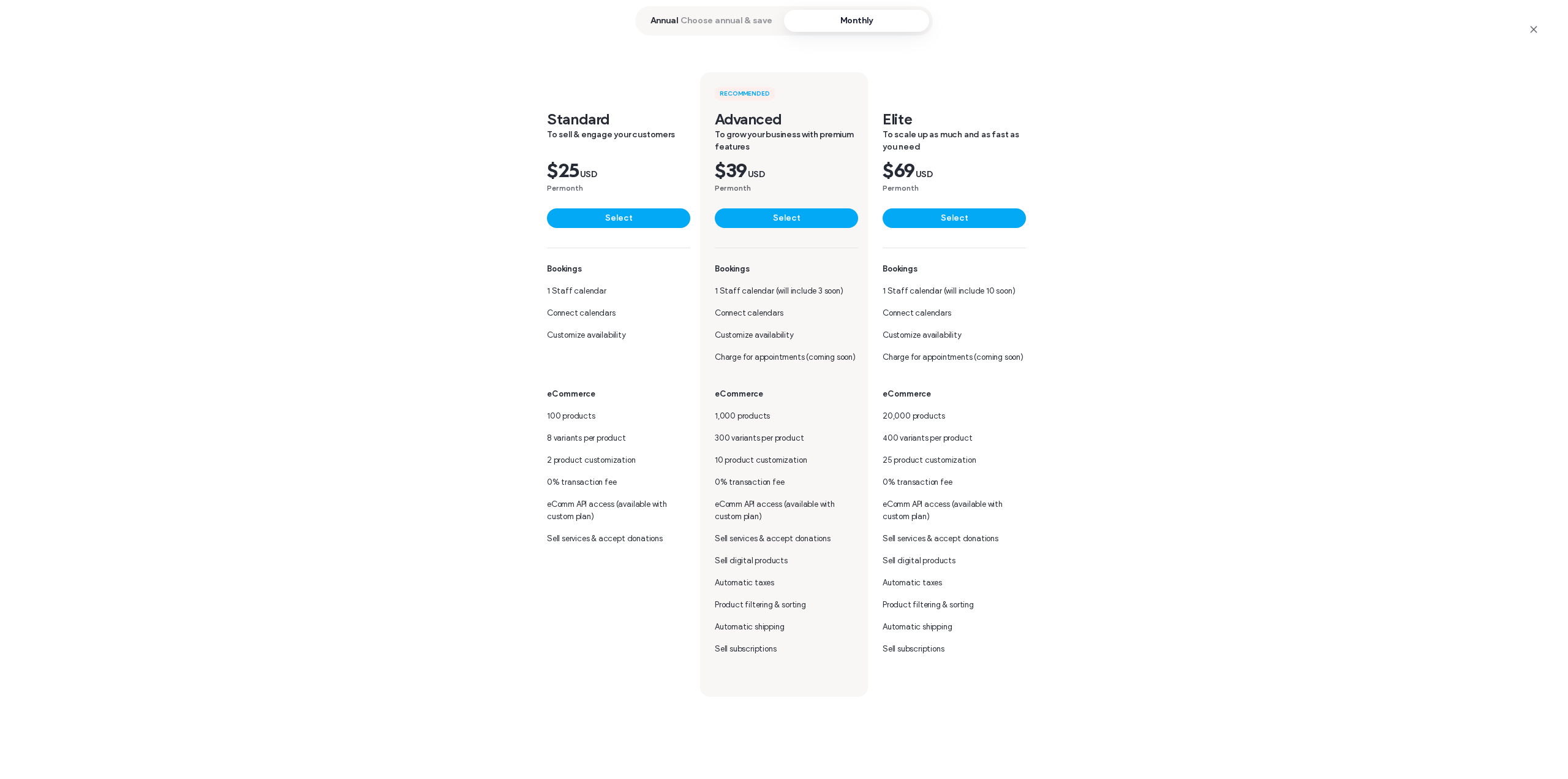
click at [747, 14] on span "Annual Choose annual & save" at bounding box center [712, 21] width 146 height 22
click at [827, 23] on span "Monthly" at bounding box center [856, 21] width 146 height 22
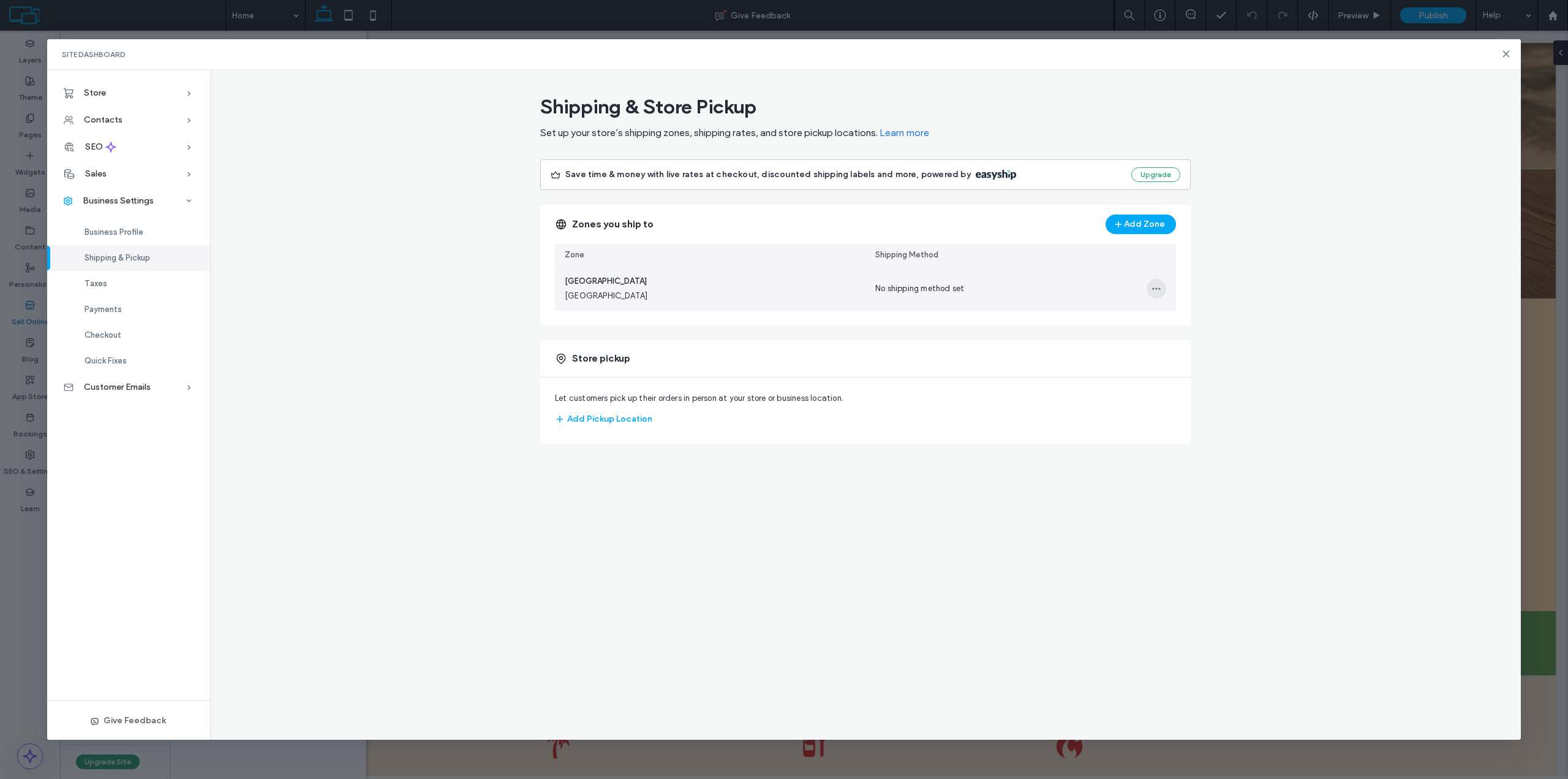
click at [1155, 284] on icon "button" at bounding box center [1156, 289] width 10 height 10
click at [1114, 339] on span "Delete Shipping Zone" at bounding box center [1116, 344] width 80 height 12
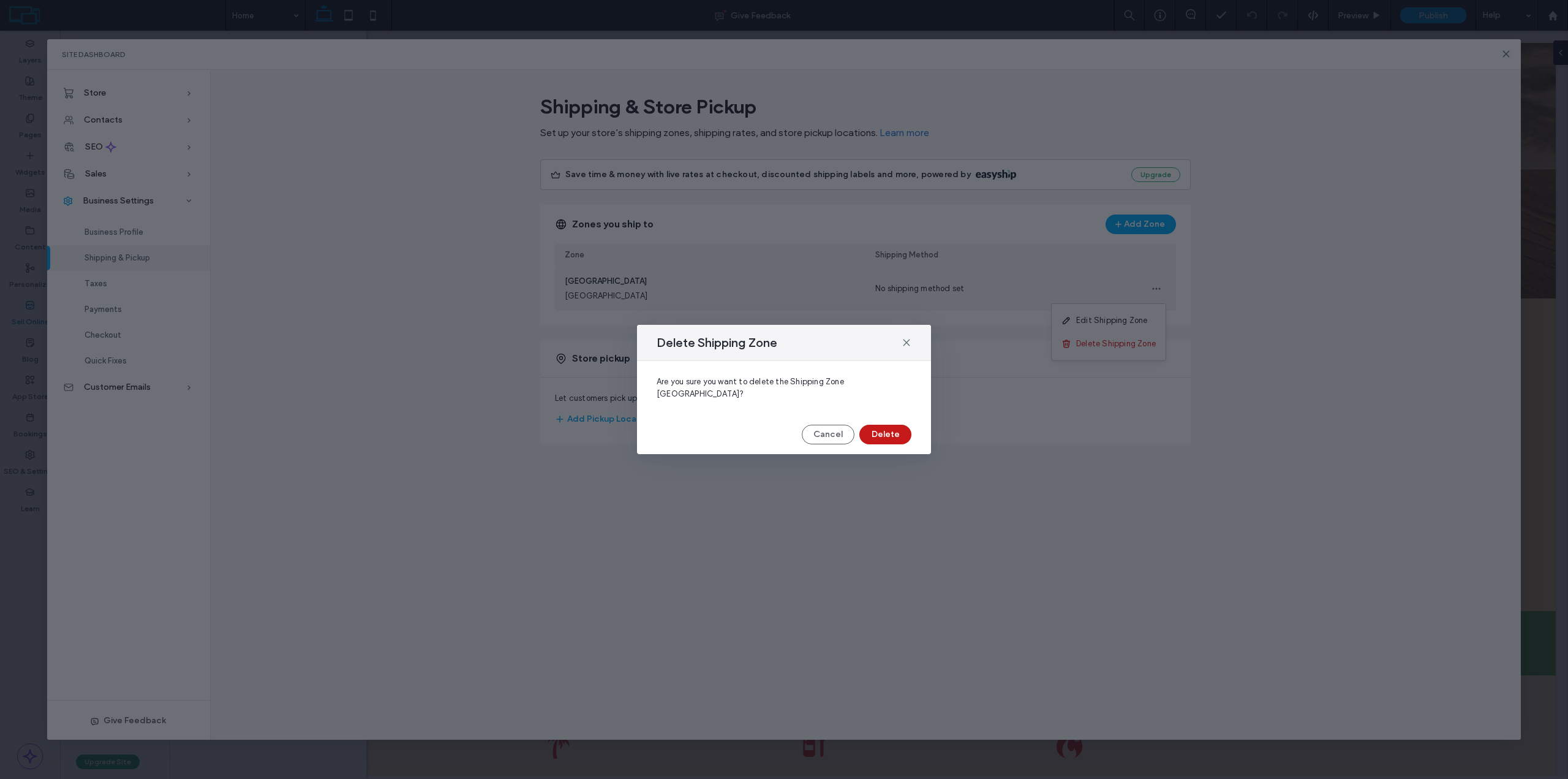
click at [893, 427] on button "Delete" at bounding box center [885, 434] width 52 height 19
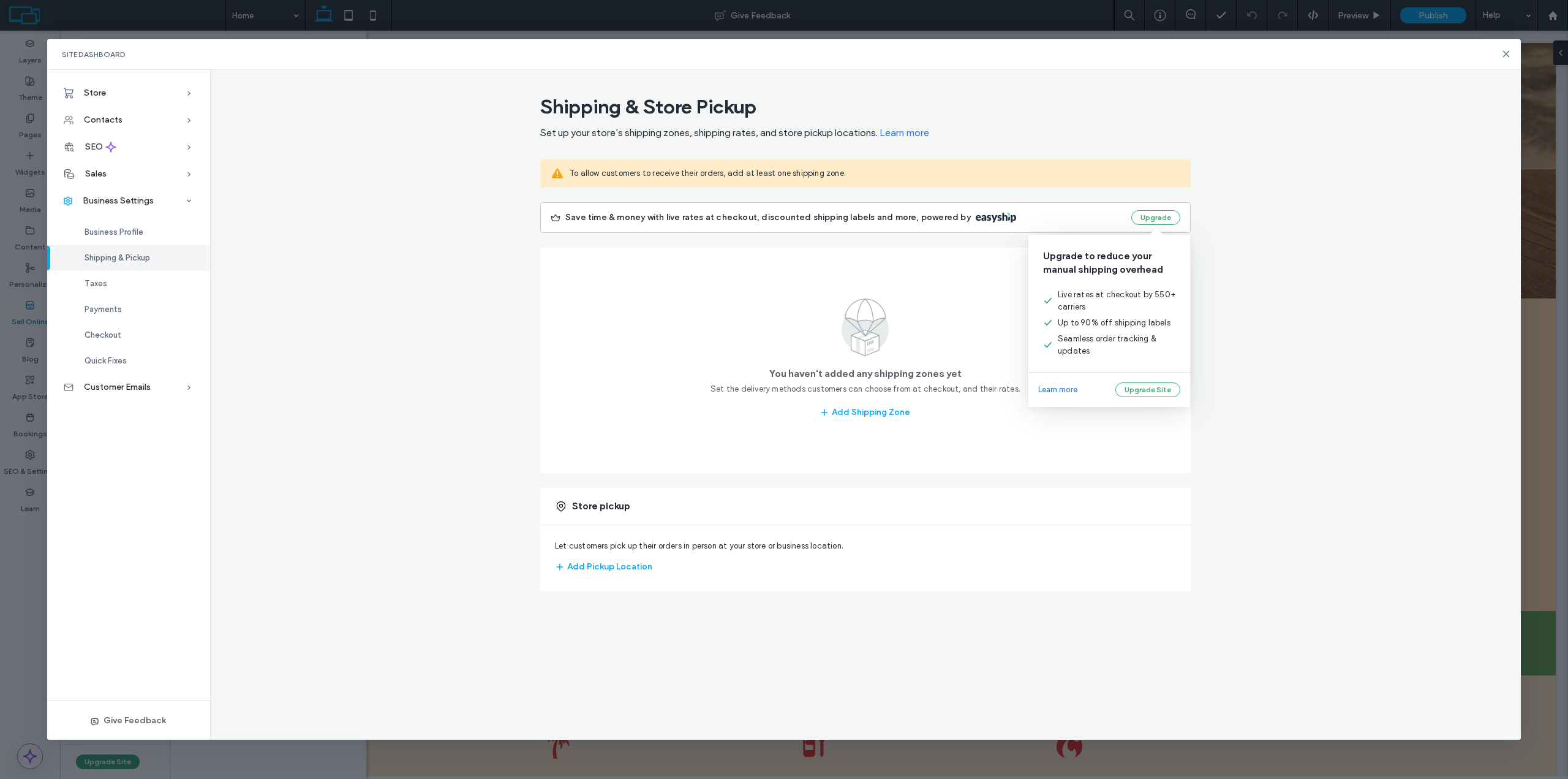
click at [1068, 390] on link "Learn more" at bounding box center [1058, 390] width 39 height 15
